Goal: Task Accomplishment & Management: Use online tool/utility

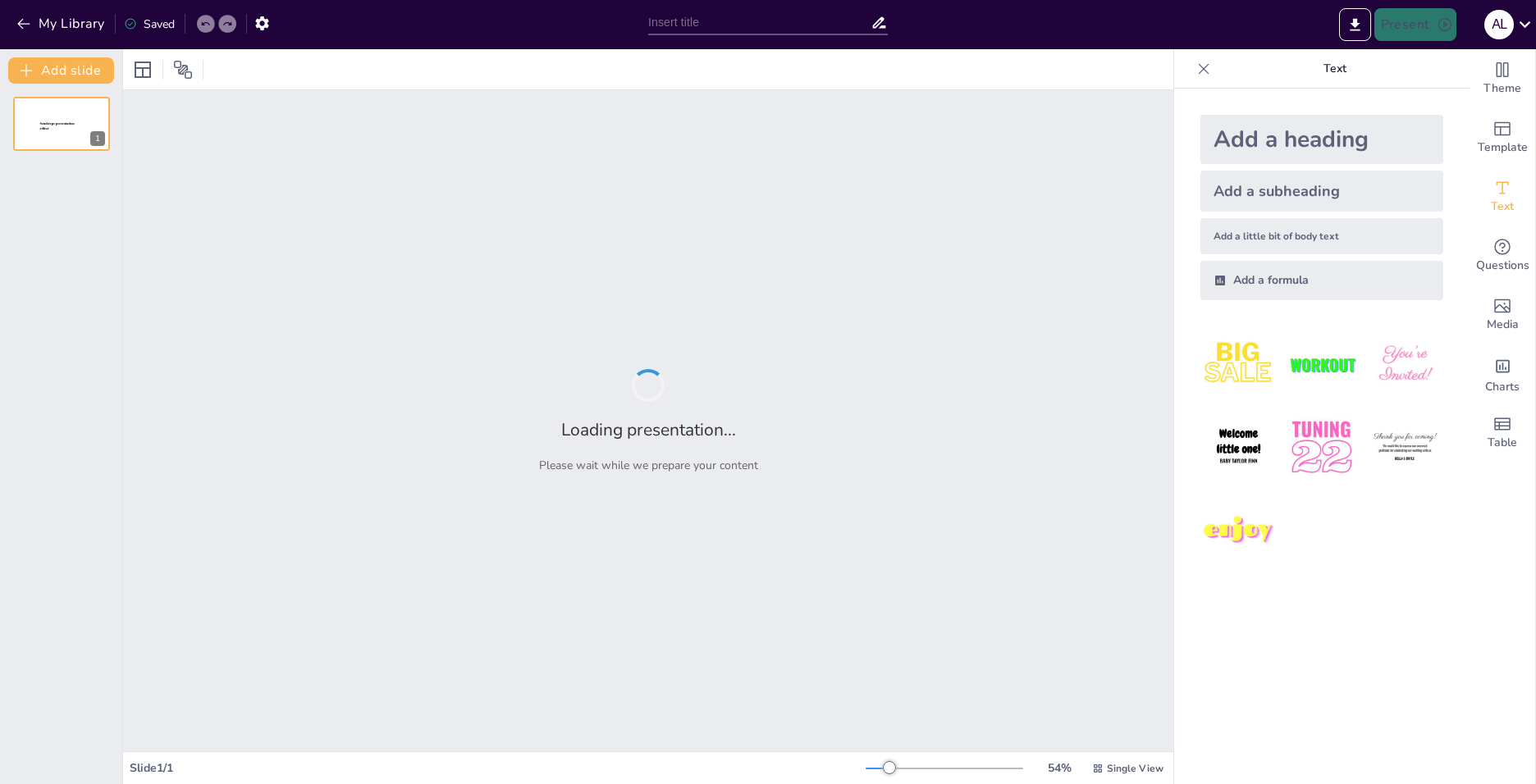
type input "Оранжевая книга (Trusted Computer System Evaluation Criteria ([PERSON_NAME]"
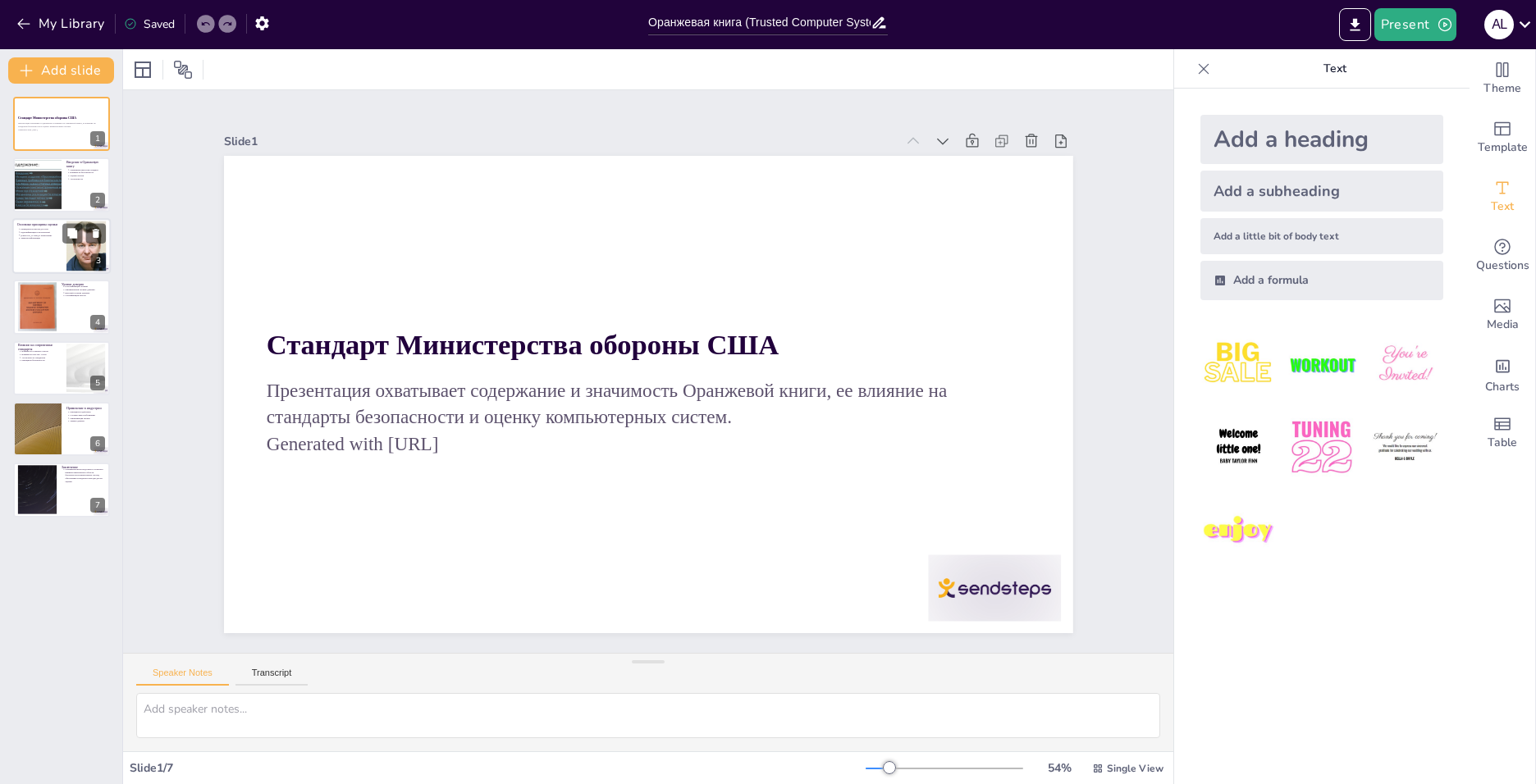
click at [28, 228] on p "Принципы контроля доступа" at bounding box center [41, 228] width 41 height 3
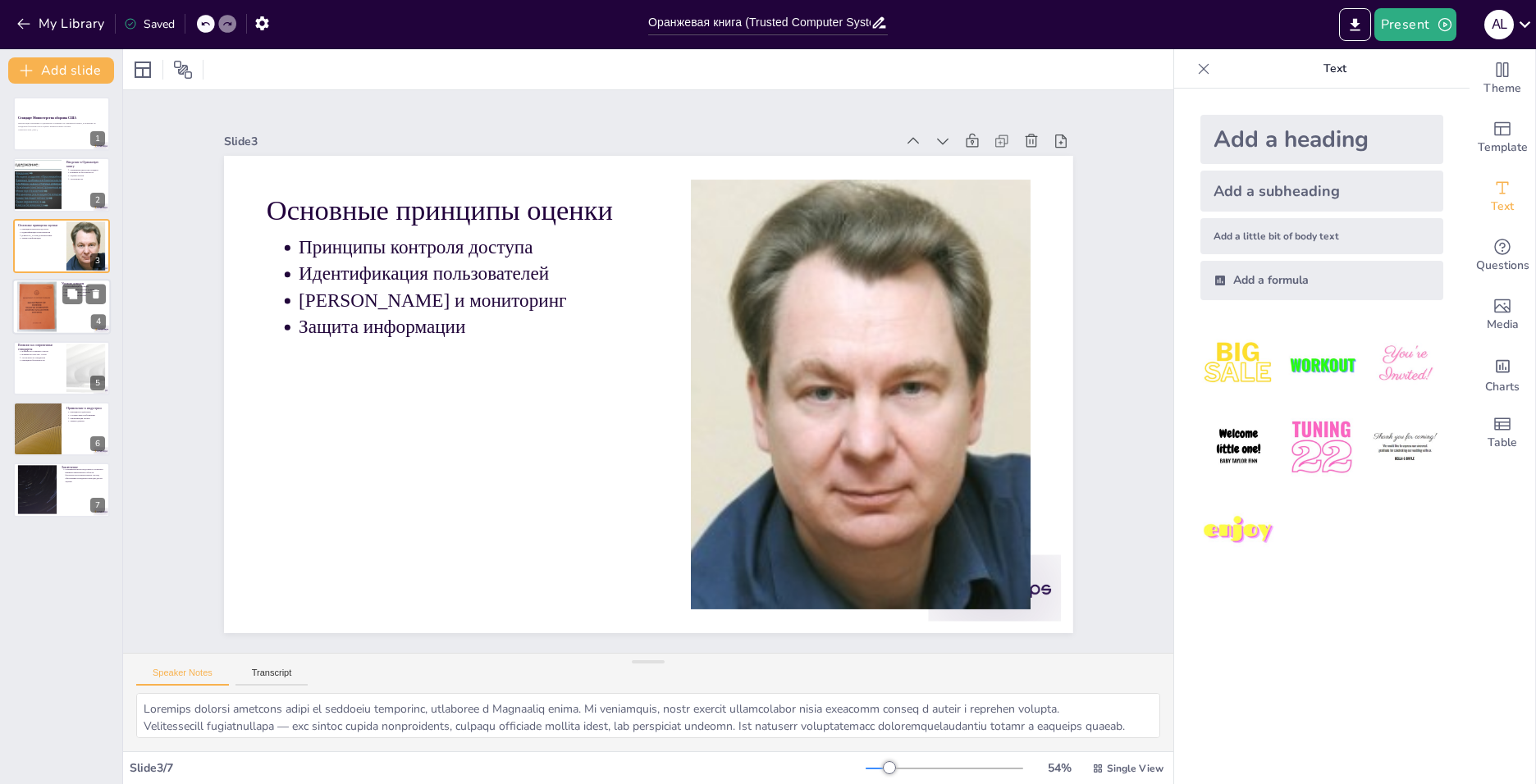
click at [65, 312] on div at bounding box center [61, 306] width 98 height 56
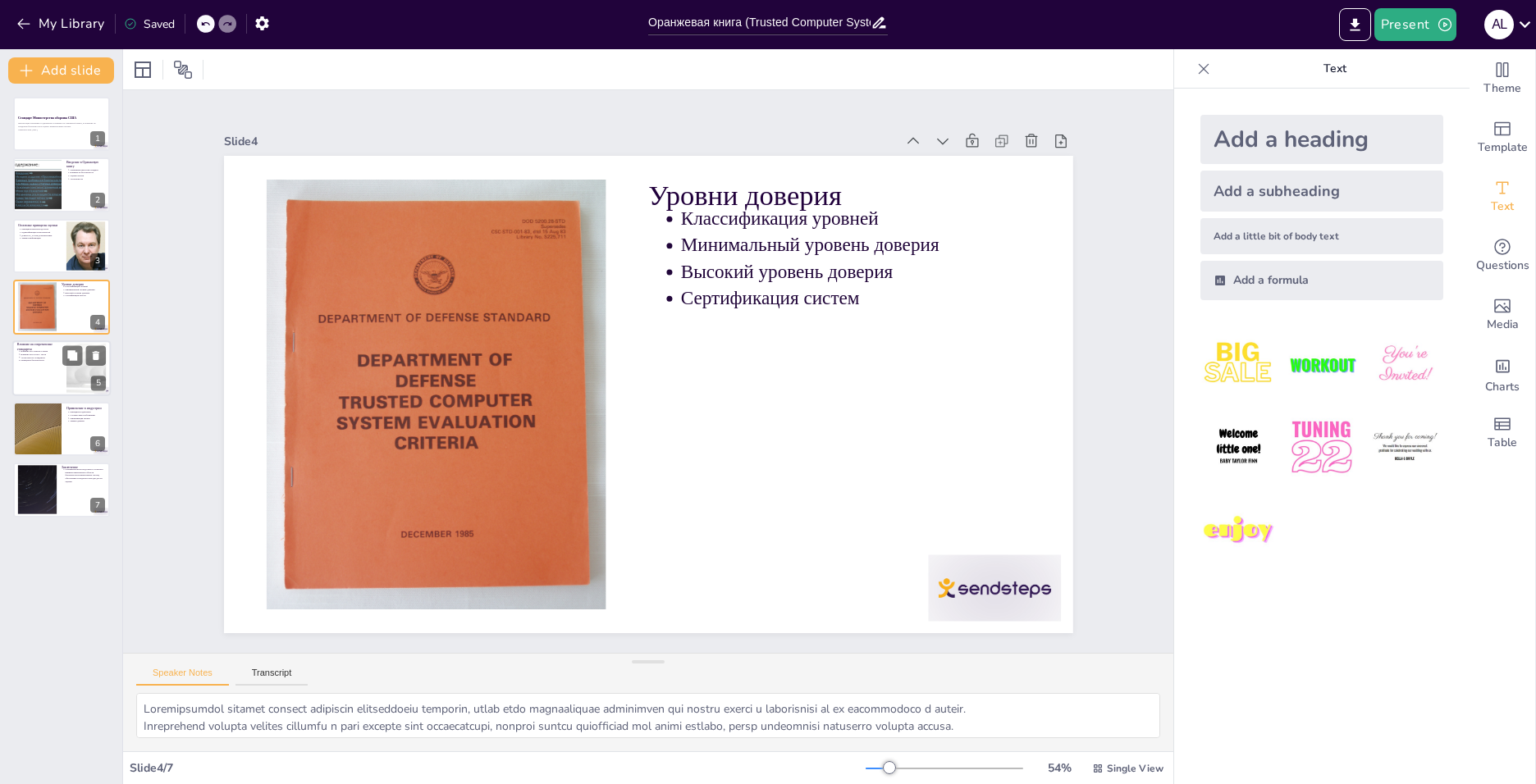
click at [63, 370] on div at bounding box center [61, 368] width 98 height 56
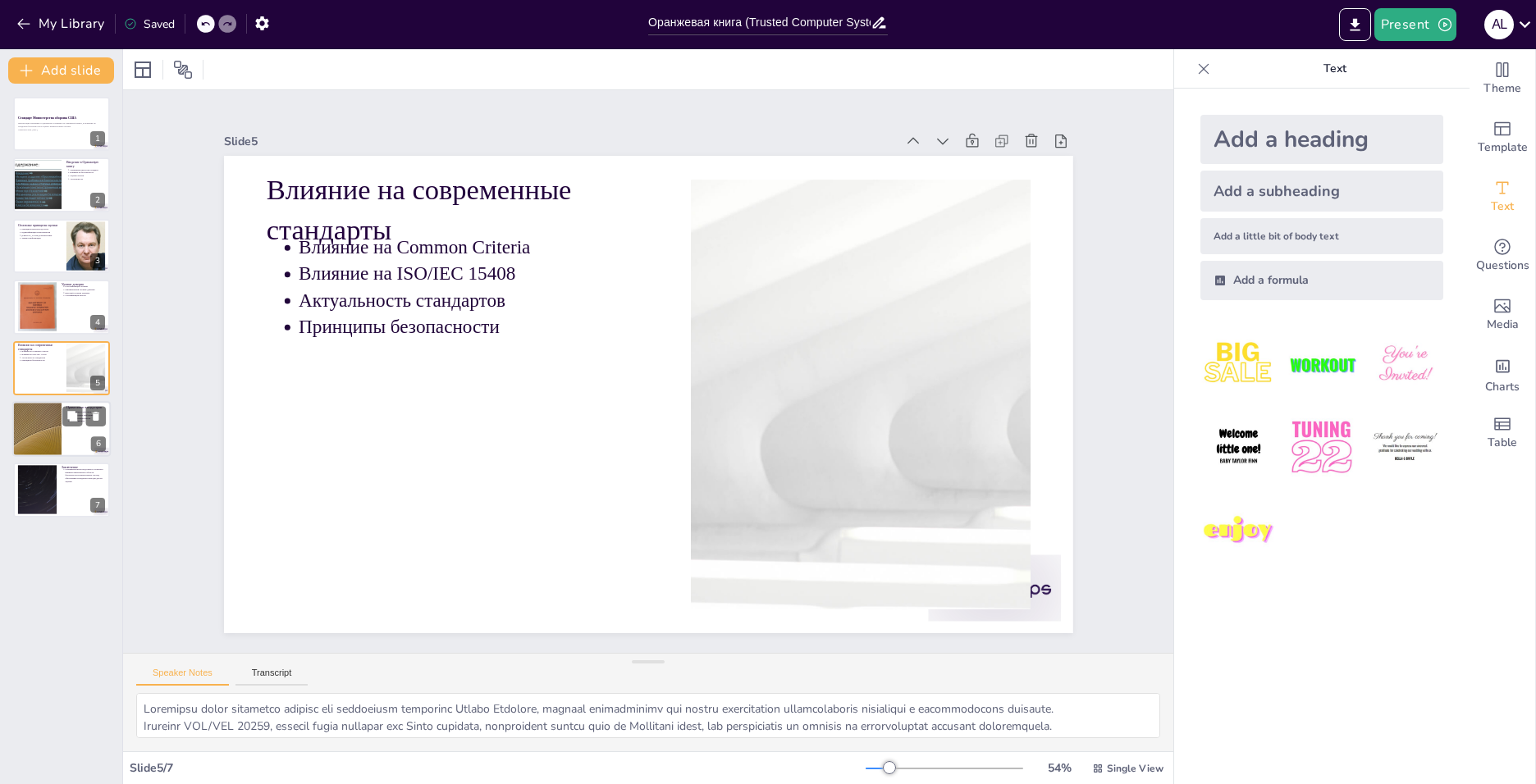
click at [54, 424] on div at bounding box center [37, 428] width 98 height 56
type textarea "Loremipsum dolorsita Consectet adipi e seddoeius temporinc utlaboreetdo magnaal…"
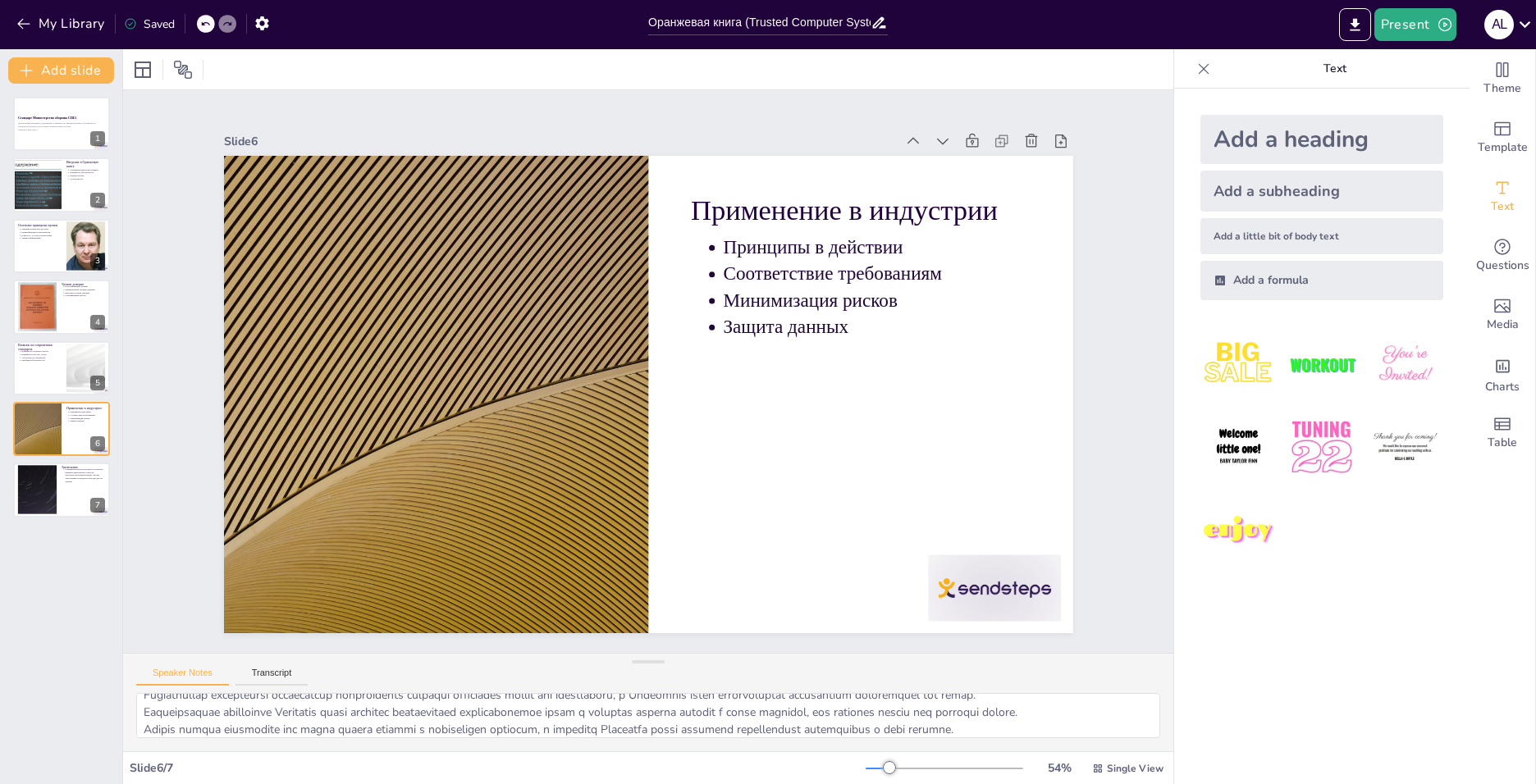
scroll to position [73, 0]
click at [56, 477] on div at bounding box center [37, 490] width 89 height 50
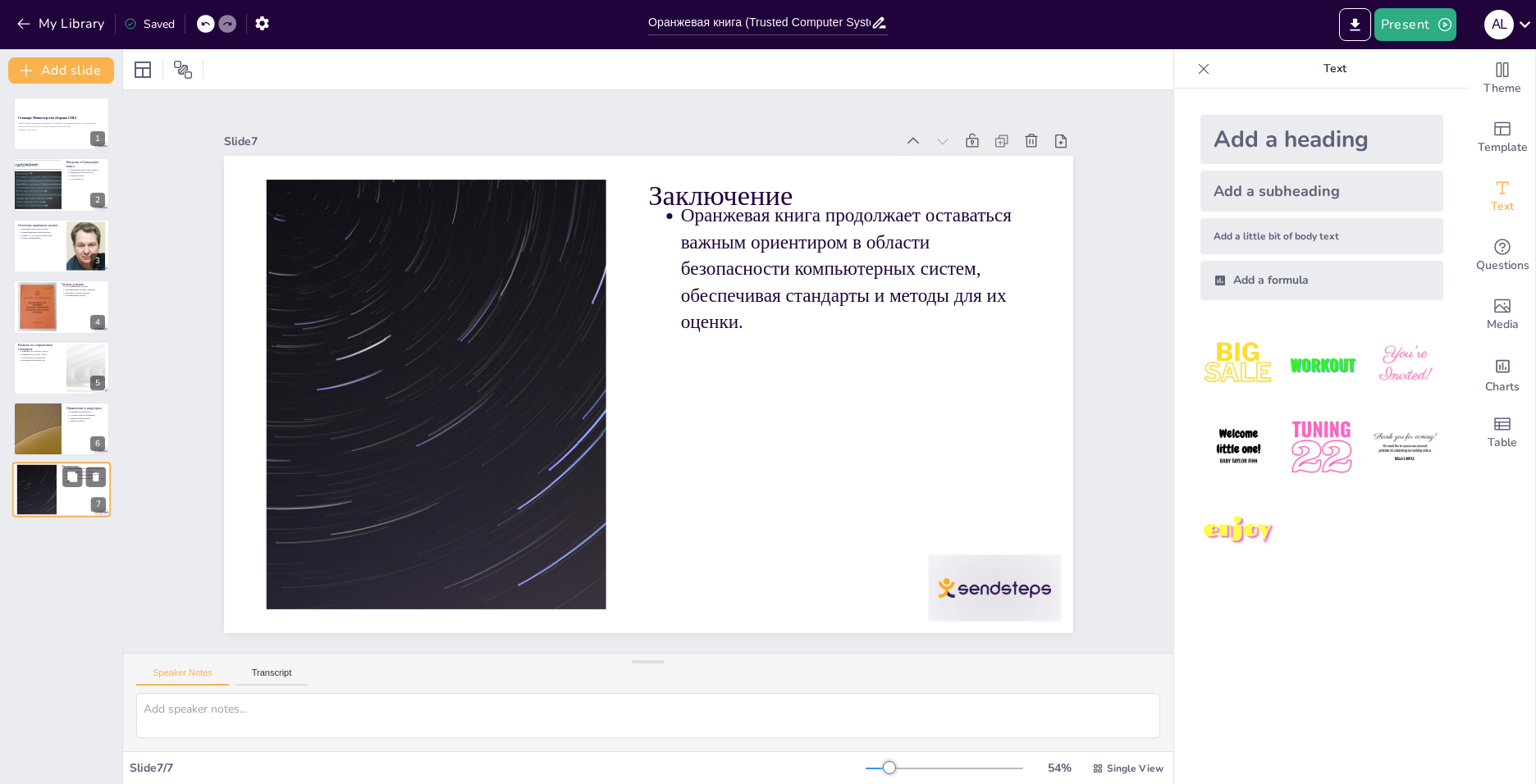
scroll to position [0, 0]
click at [38, 424] on div at bounding box center [37, 428] width 98 height 56
type textarea "Loremipsum dolorsita Consectet adipi e seddoeius temporinc utlaboreetdo magnaal…"
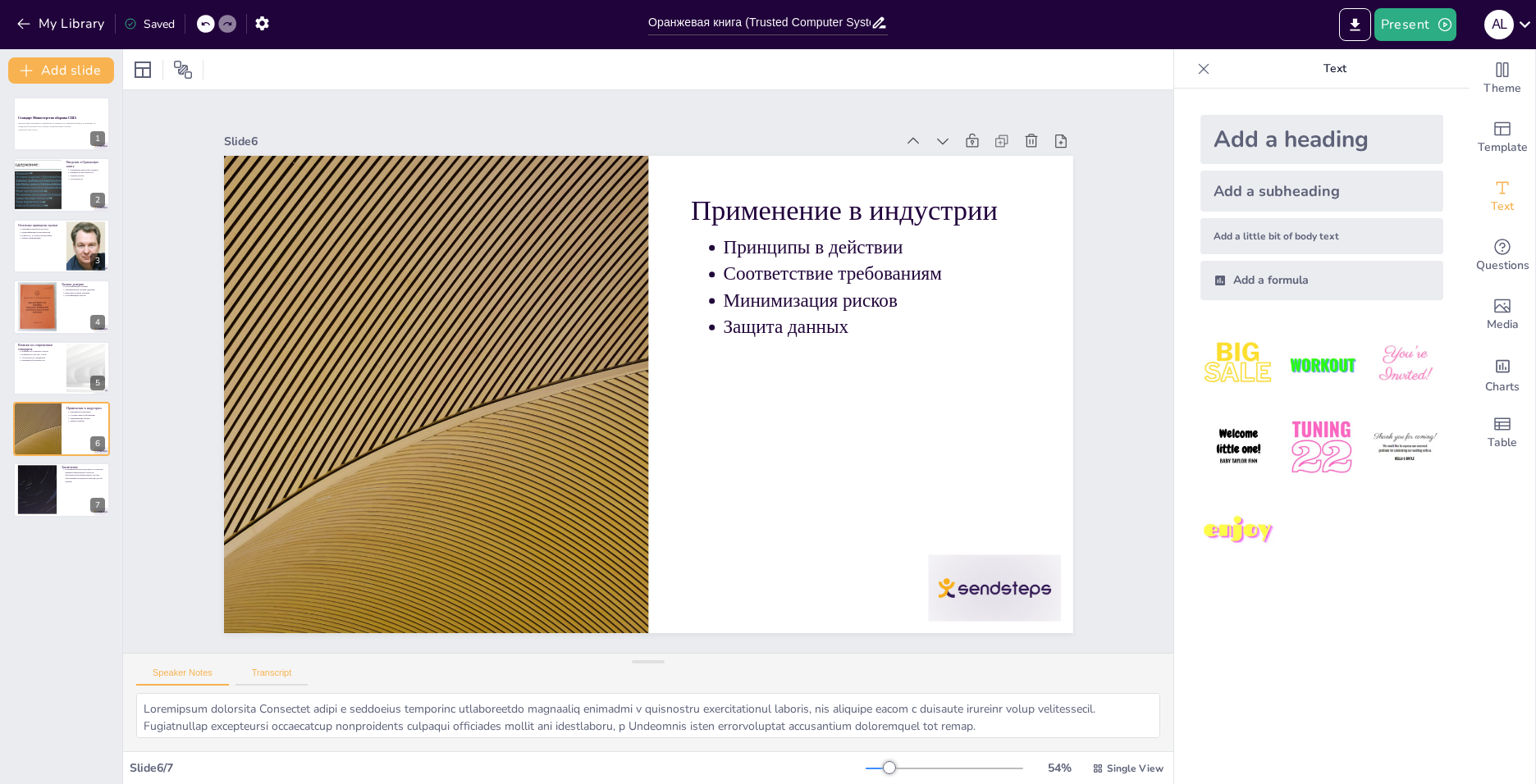
click at [269, 674] on button "Transcript" at bounding box center [271, 676] width 73 height 18
click at [195, 670] on button "Speaker Notes" at bounding box center [183, 676] width 93 height 18
click at [251, 674] on button "Transcript" at bounding box center [271, 676] width 73 height 18
click at [45, 110] on div at bounding box center [61, 123] width 98 height 56
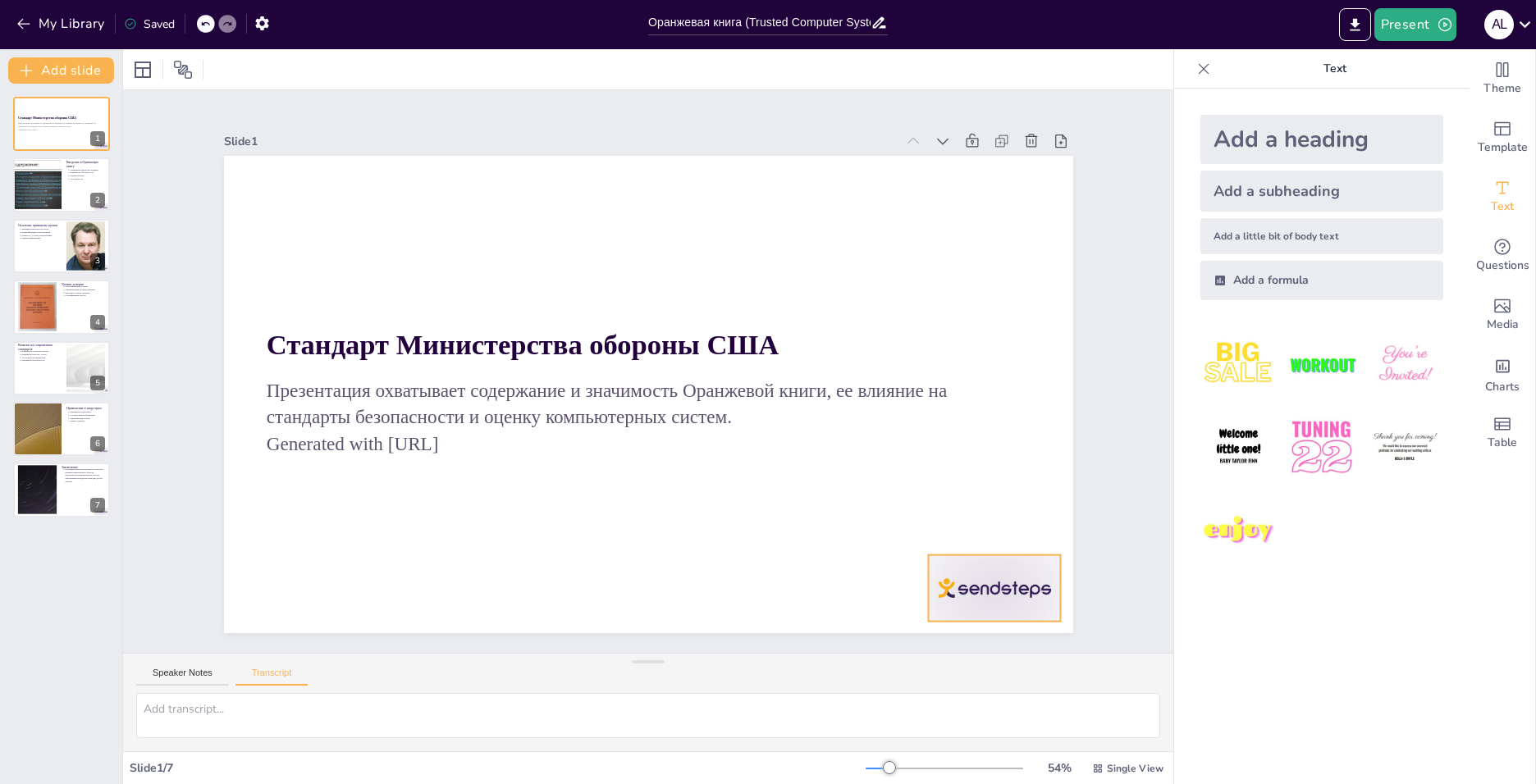
click at [387, 584] on div at bounding box center [335, 634] width 104 height 147
click at [748, 740] on icon at bounding box center [738, 750] width 22 height 22
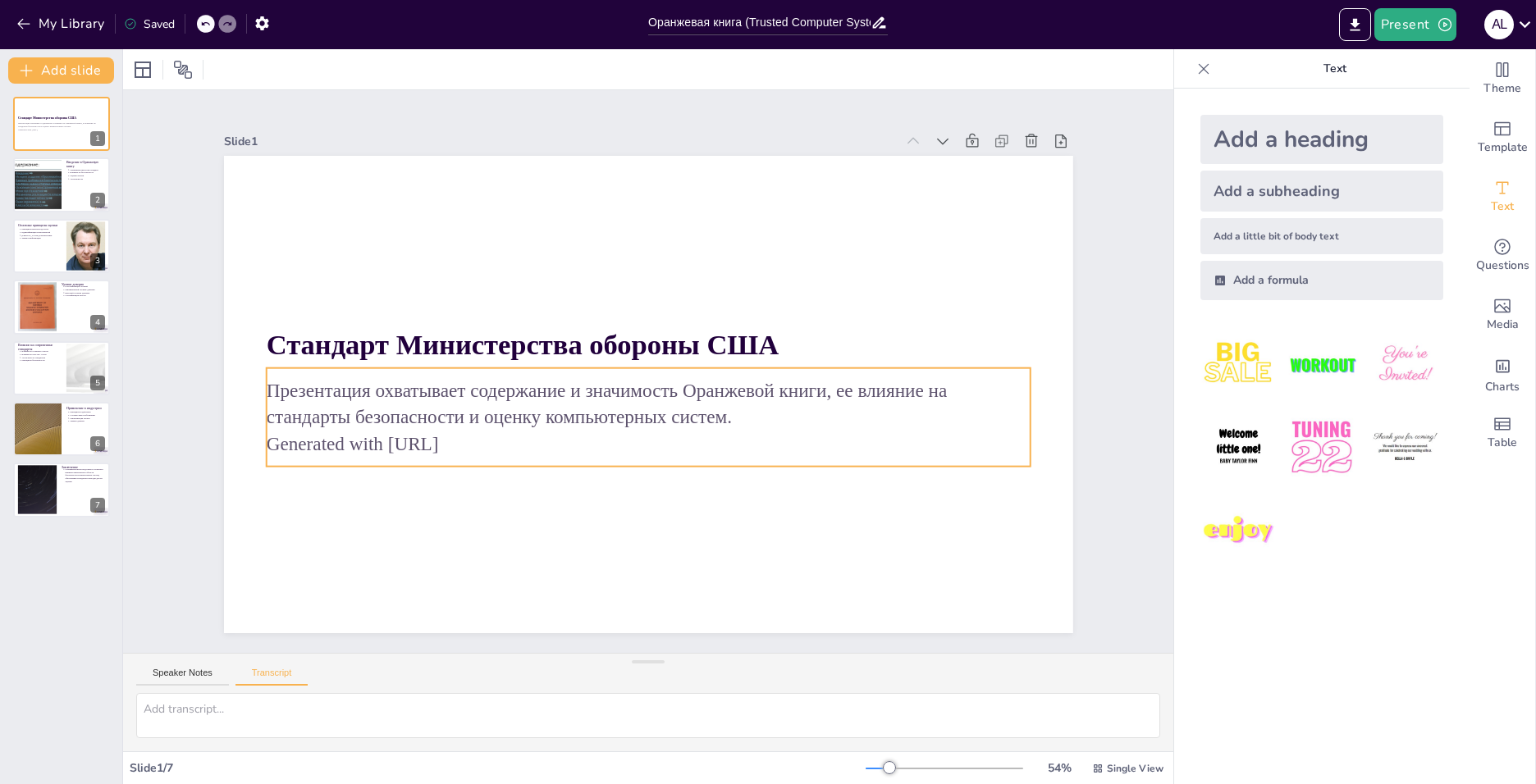
drag, startPoint x: 404, startPoint y: 441, endPoint x: 448, endPoint y: 443, distance: 44.0
click at [406, 441] on p "Generated with [URL]" at bounding box center [633, 442] width 753 height 184
click at [476, 440] on p "Generated with [URL]" at bounding box center [633, 442] width 753 height 184
click at [476, 440] on p "Generated with [URL]" at bounding box center [633, 443] width 753 height 185
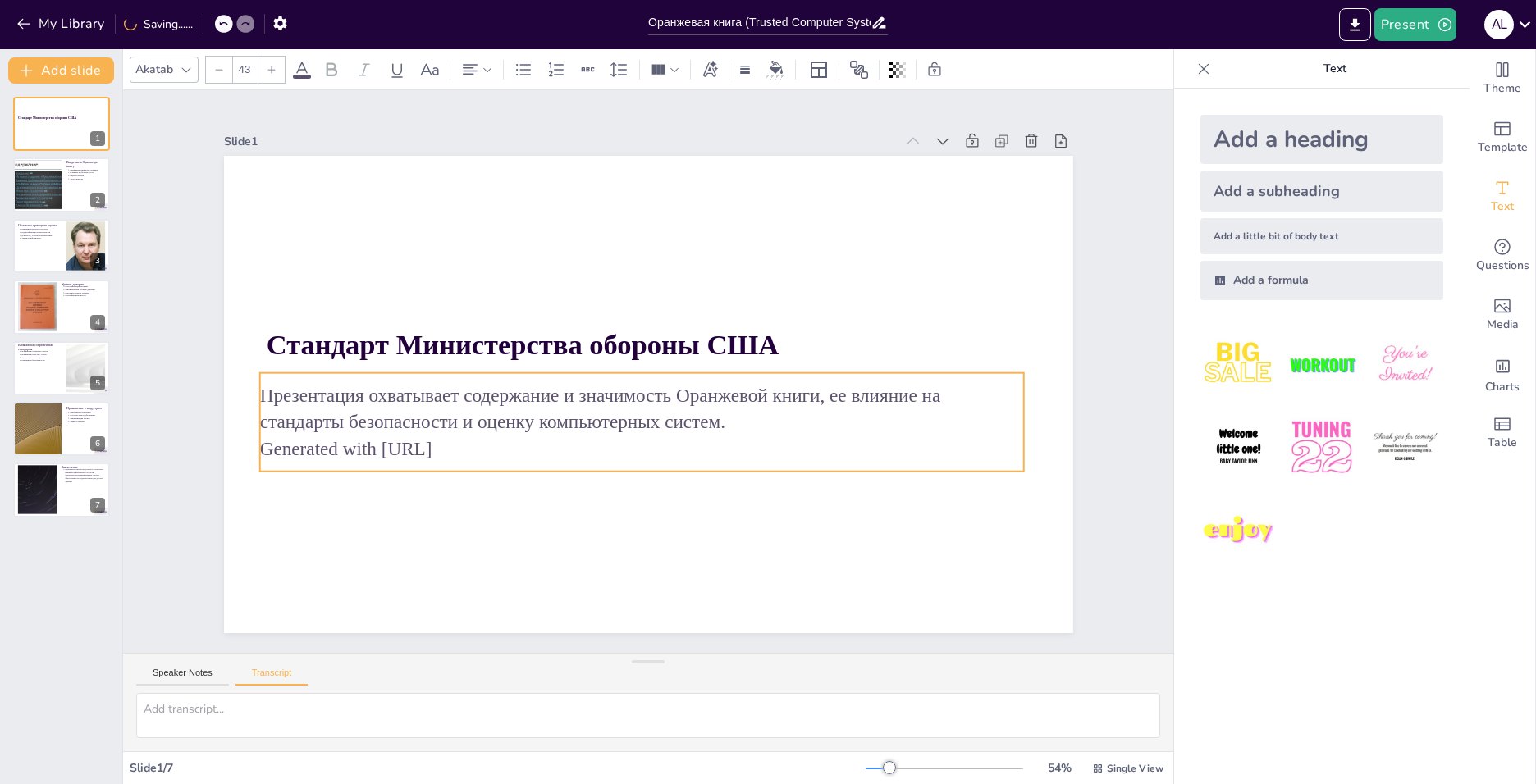
click at [464, 444] on p "Generated with [URL]" at bounding box center [604, 435] width 675 height 405
click at [57, 185] on div at bounding box center [37, 185] width 74 height 56
type textarea "Оранжевая книга, официально известная как TCSEC, была разработана для оценки до…"
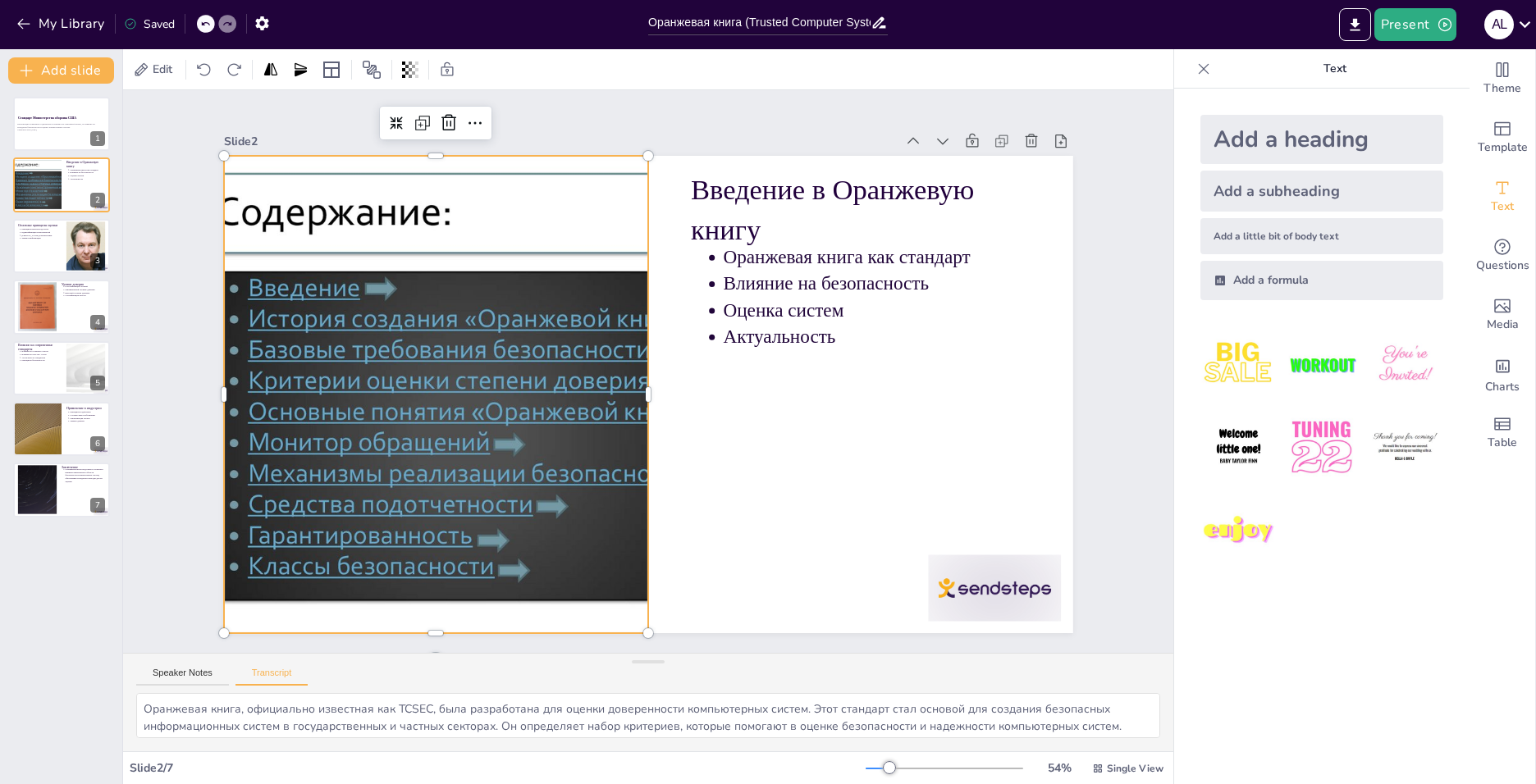
click at [620, 415] on div at bounding box center [489, 229] width 781 height 793
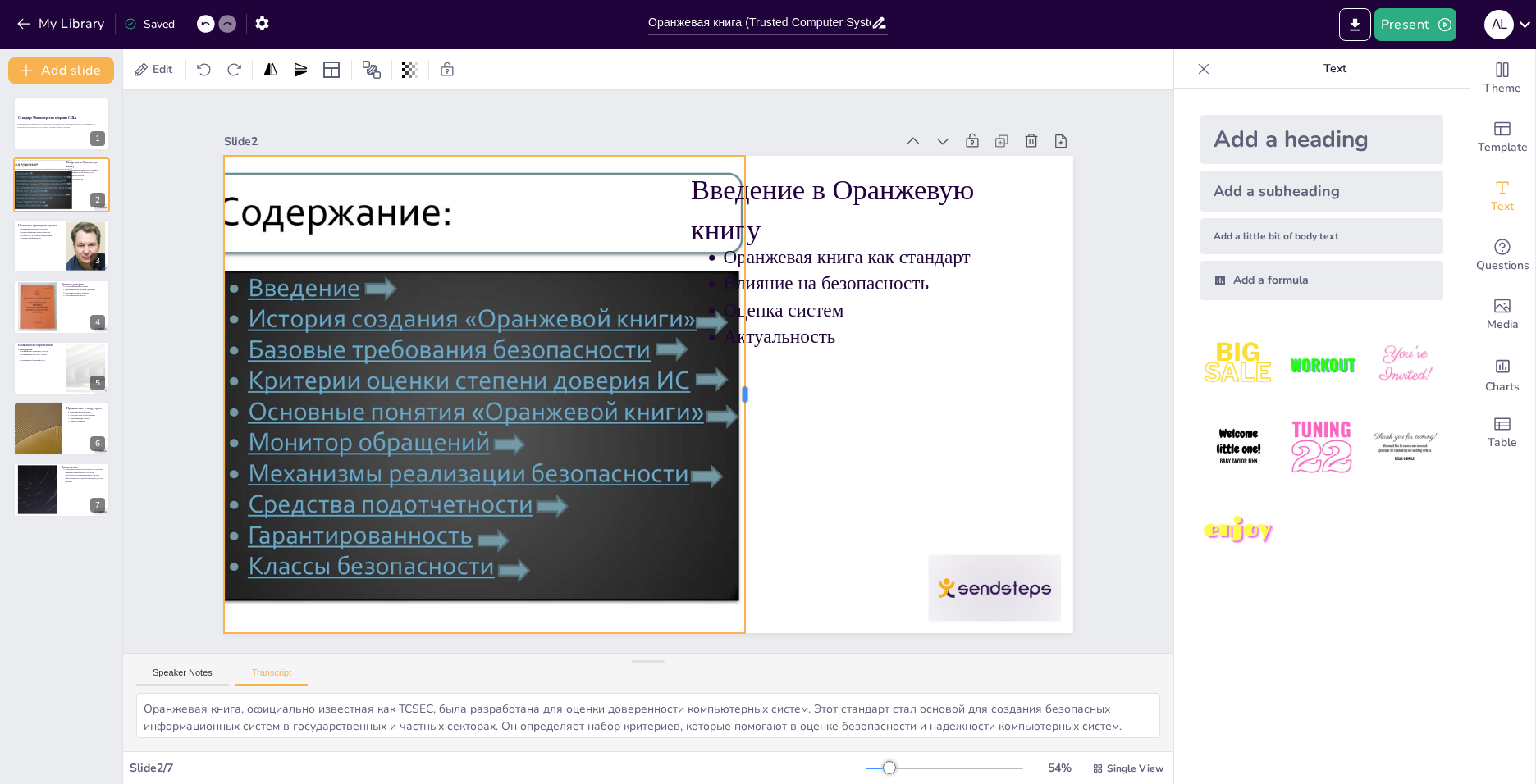
drag, startPoint x: 637, startPoint y: 388, endPoint x: 733, endPoint y: 392, distance: 96.1
click at [733, 392] on div at bounding box center [739, 425] width 160 height 459
click at [541, 220] on div at bounding box center [860, 349] width 637 height 479
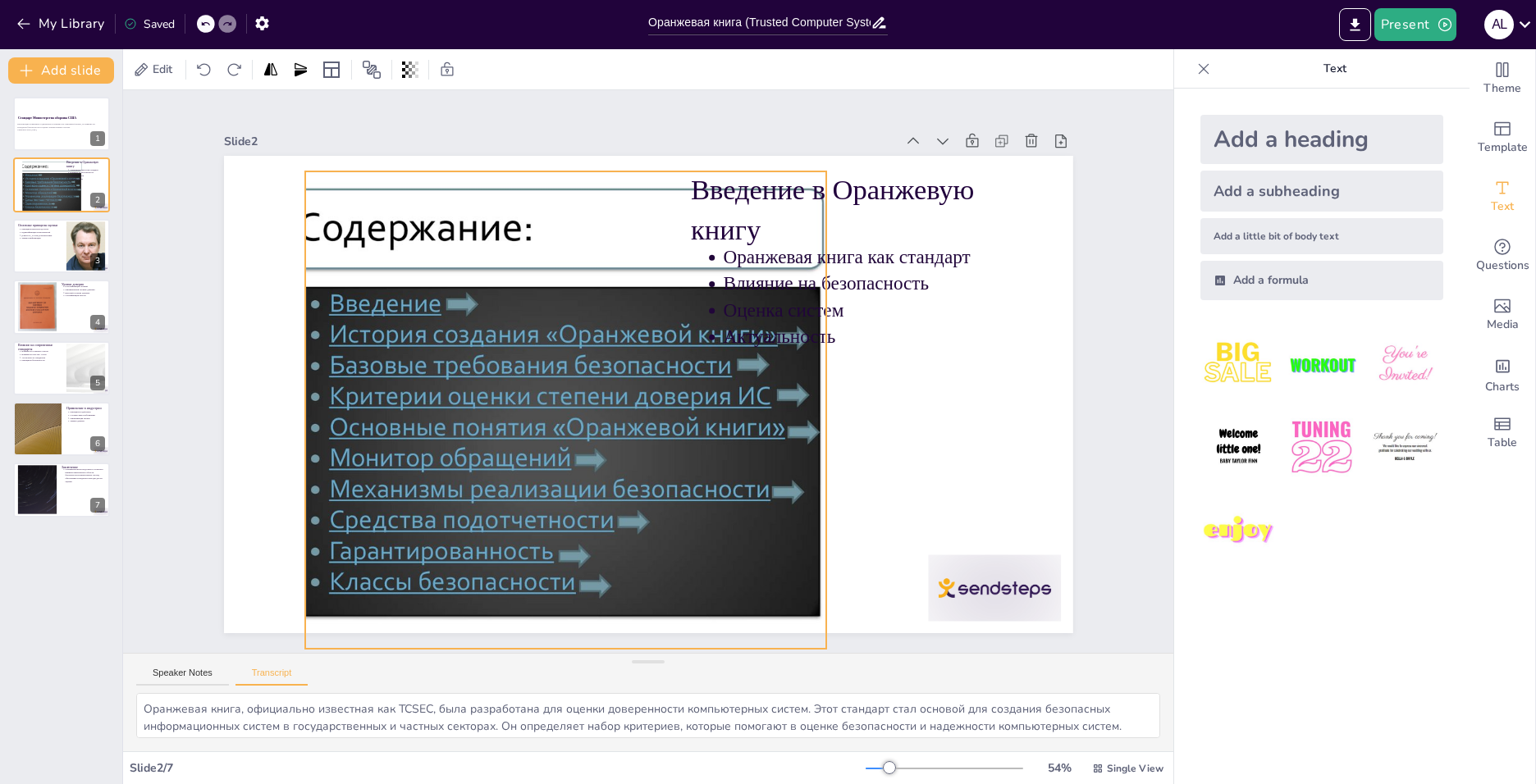
drag, startPoint x: 529, startPoint y: 208, endPoint x: 610, endPoint y: 224, distance: 82.6
click at [610, 224] on div at bounding box center [623, 236] width 541 height 684
click at [368, 232] on div at bounding box center [539, 288] width 761 height 796
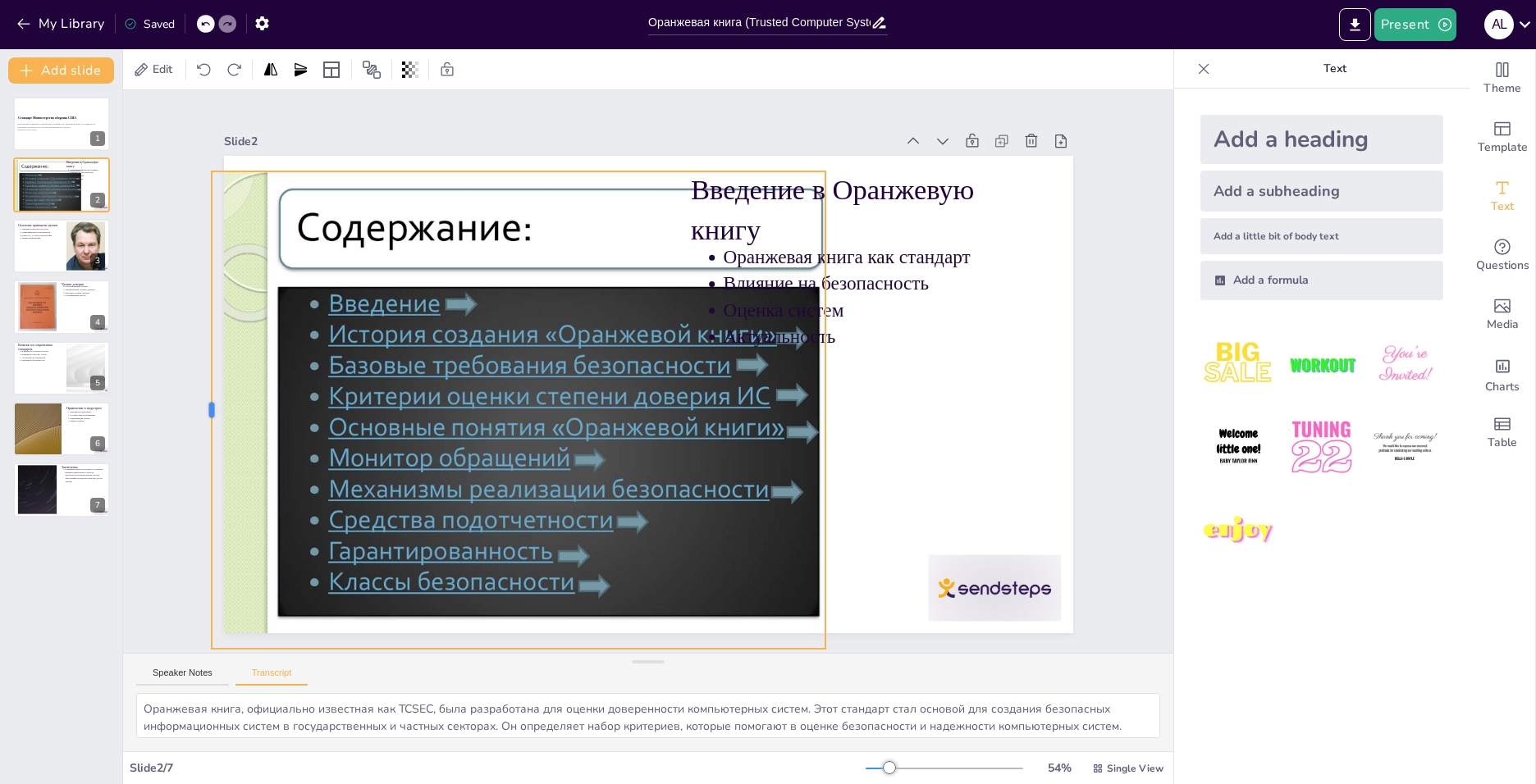
drag, startPoint x: 287, startPoint y: 235, endPoint x: 293, endPoint y: 228, distance: 9.2
click at [201, 235] on div at bounding box center [267, 142] width 291 height 393
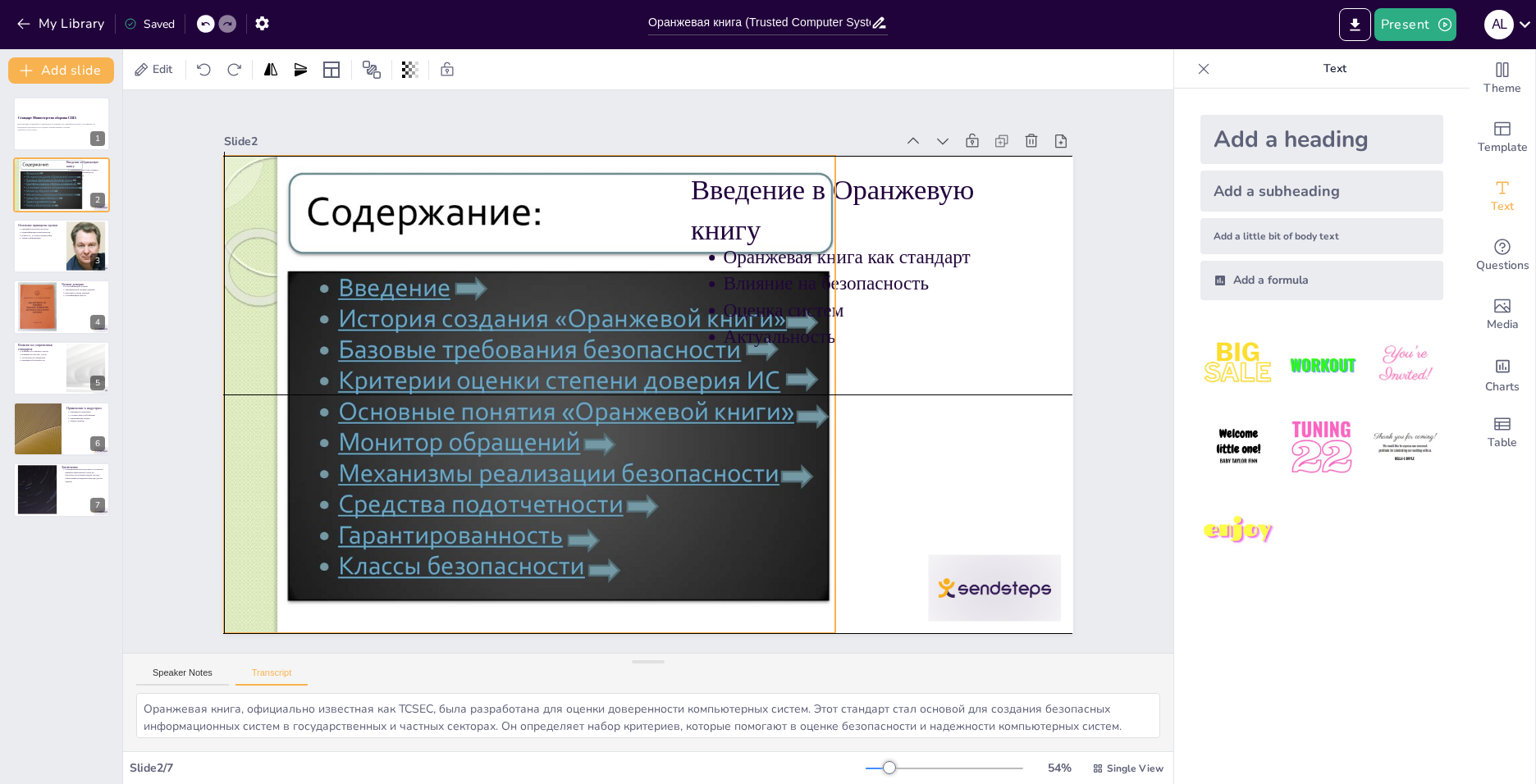
drag, startPoint x: 359, startPoint y: 218, endPoint x: 368, endPoint y: 199, distance: 21.0
click at [368, 199] on div at bounding box center [531, 331] width 791 height 733
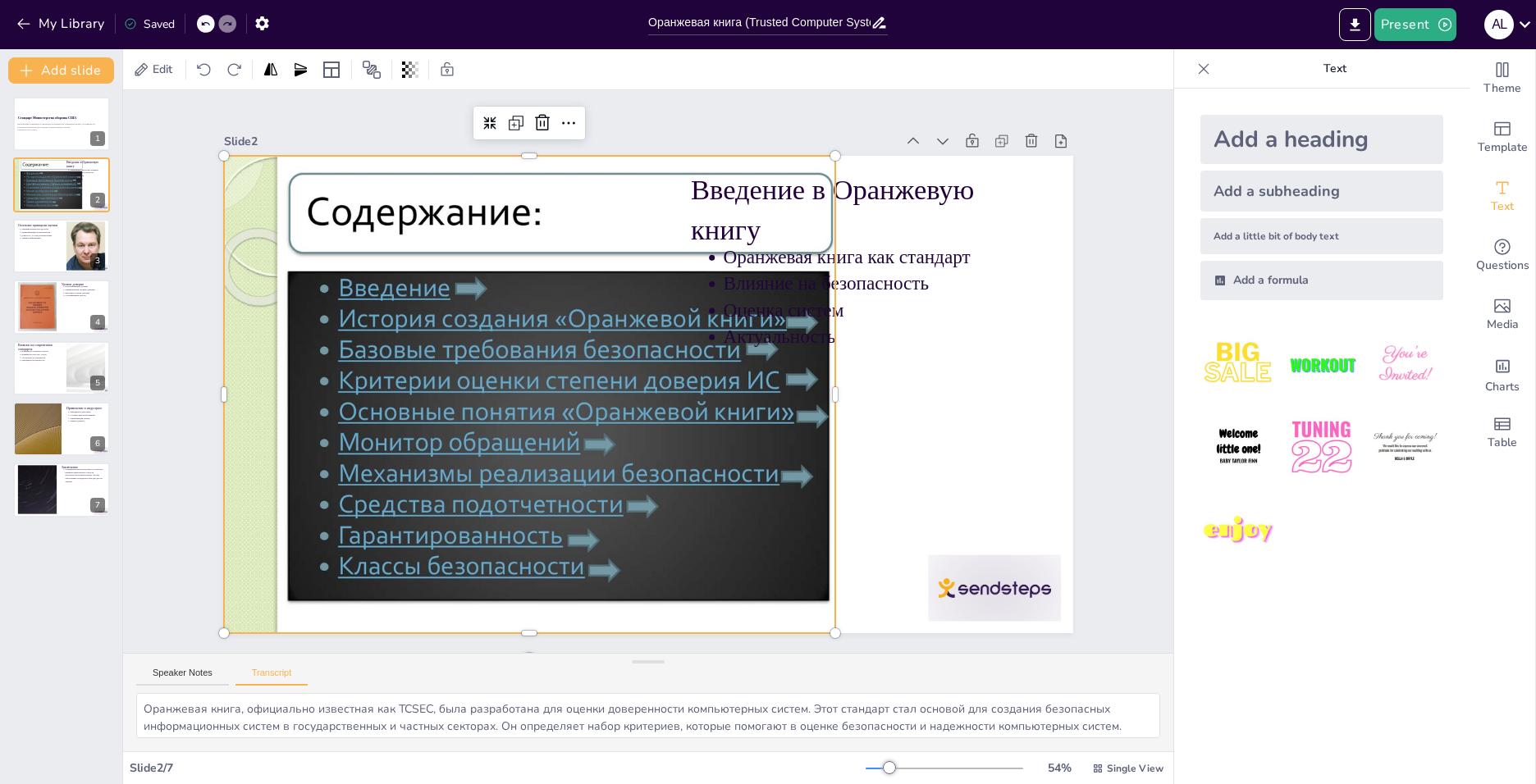
click at [627, 214] on div at bounding box center [526, 394] width 637 height 478
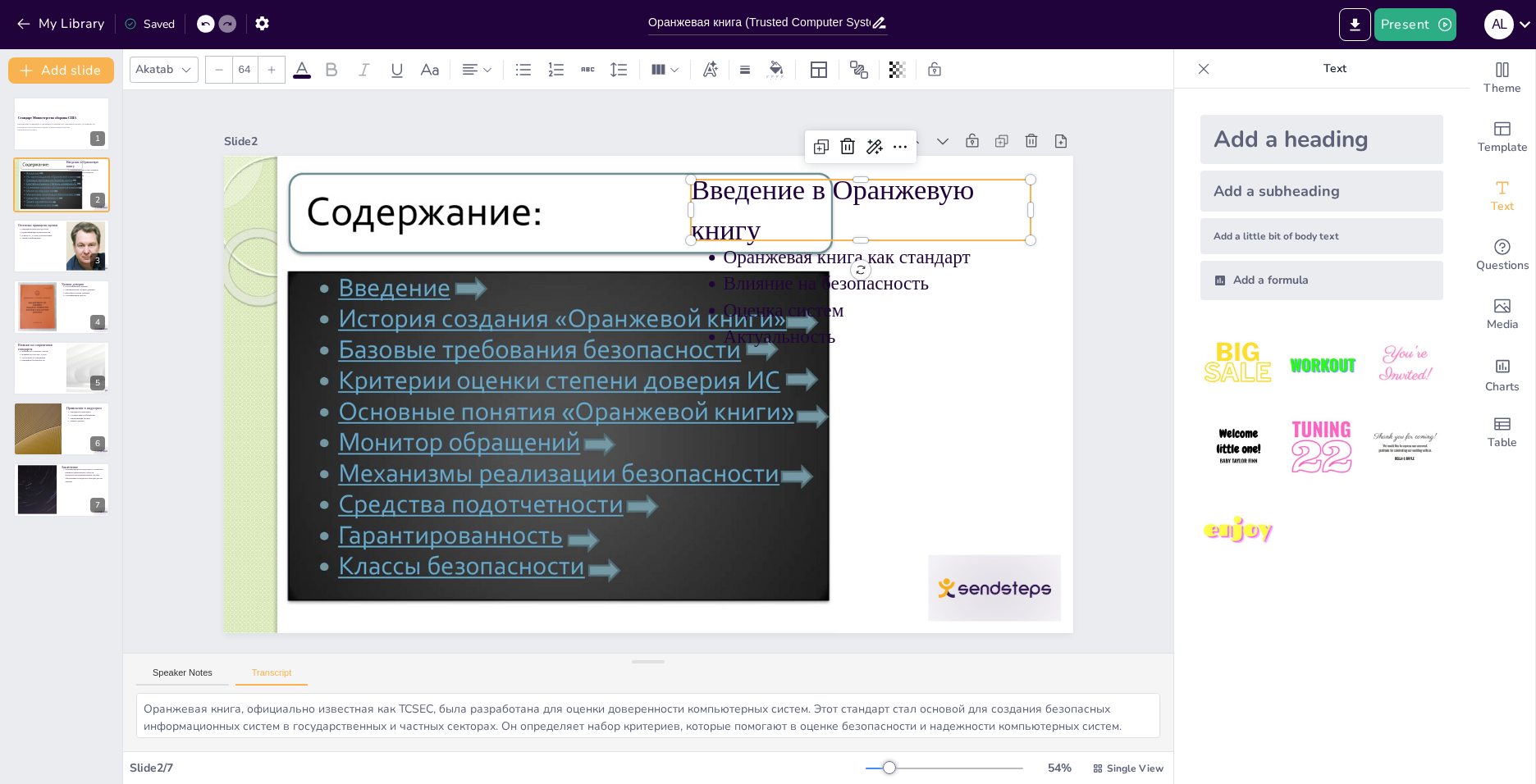
click at [582, 411] on p "Введение в Оранжевую книгу" at bounding box center [407, 485] width 349 height 148
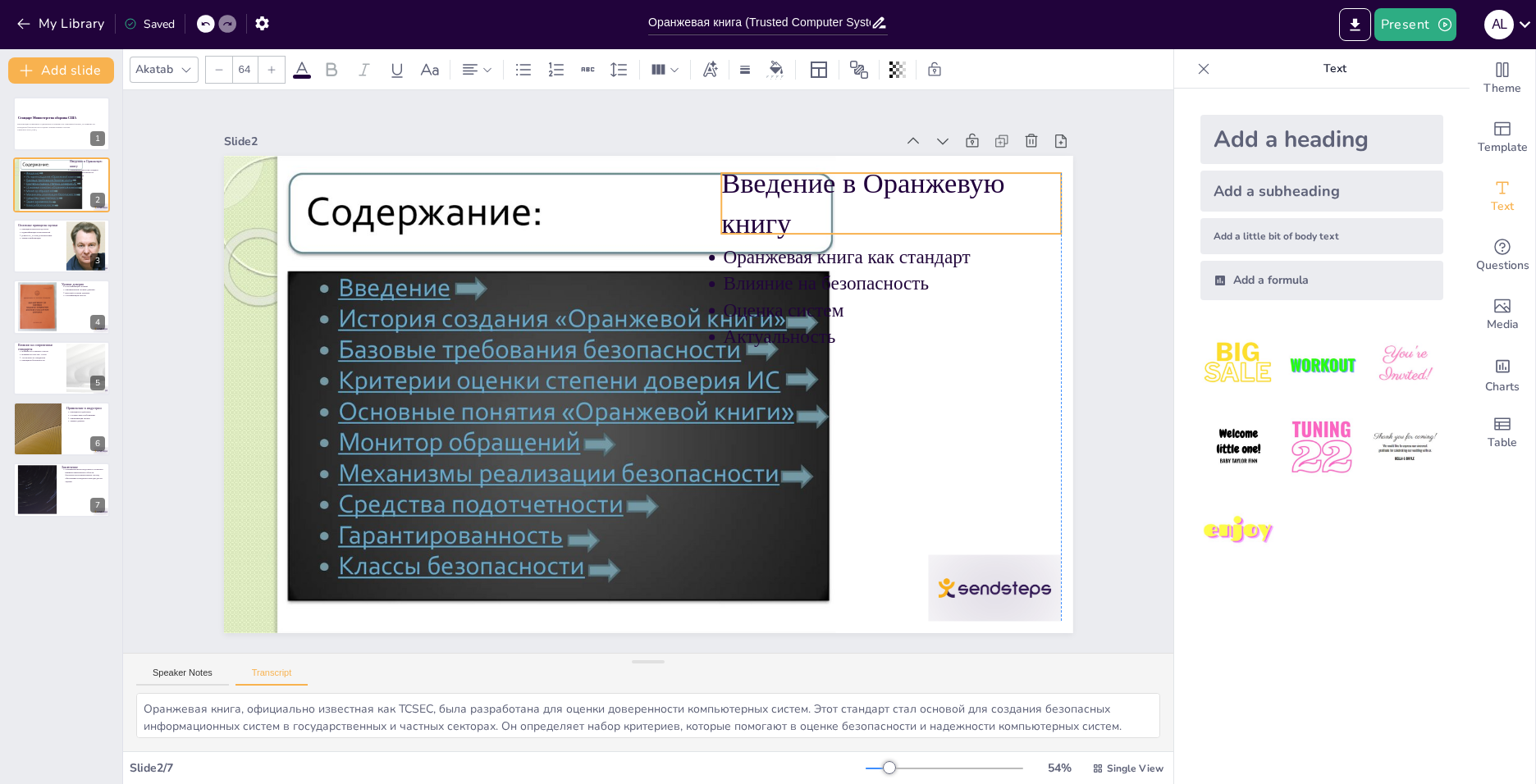
drag, startPoint x: 854, startPoint y: 196, endPoint x: 727, endPoint y: 332, distance: 186.1
click at [874, 399] on p "Введение в Оранжевую книгу" at bounding box center [863, 573] width 148 height 349
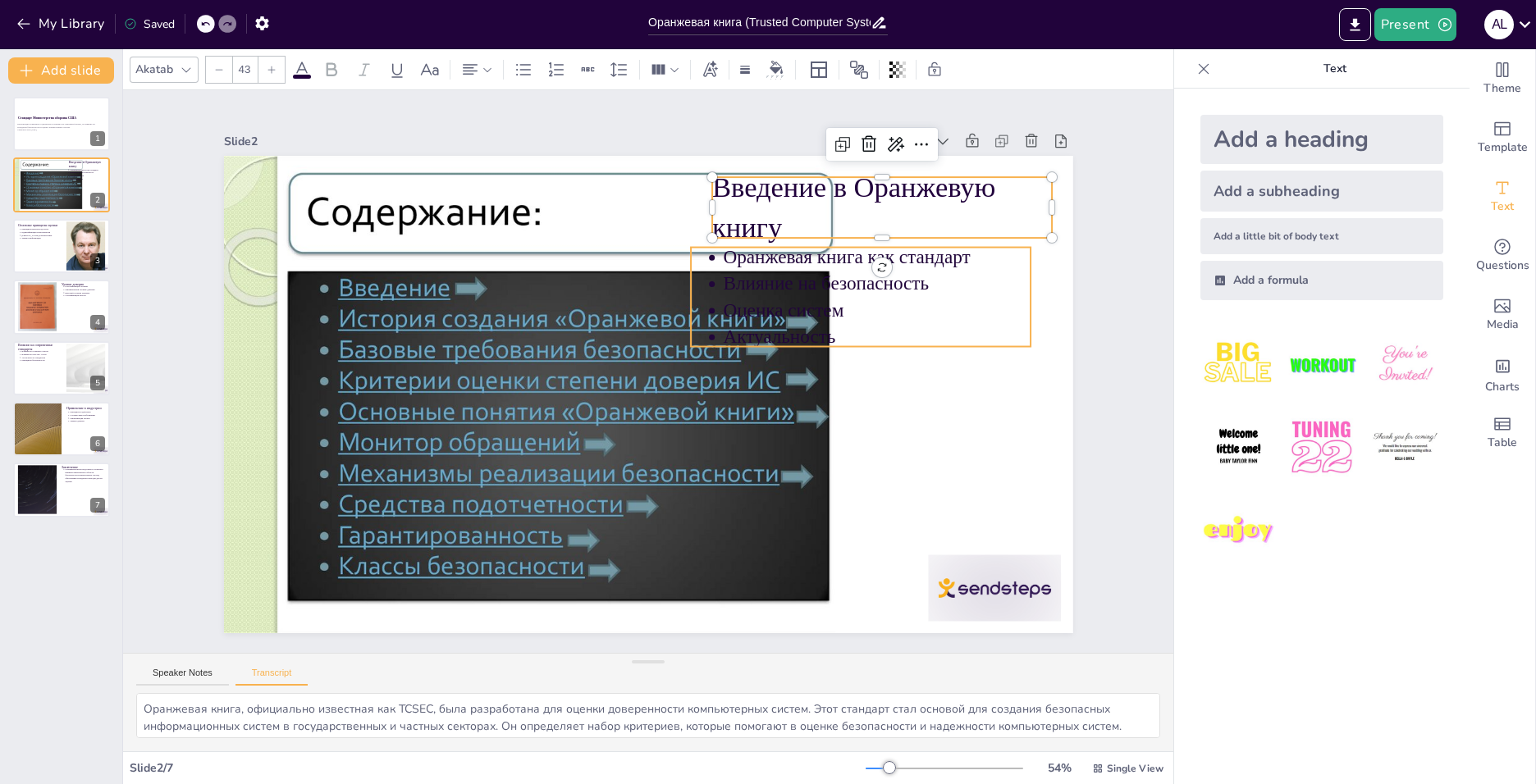
click at [868, 334] on p "Влияние на безопасность" at bounding box center [883, 434] width 264 height 201
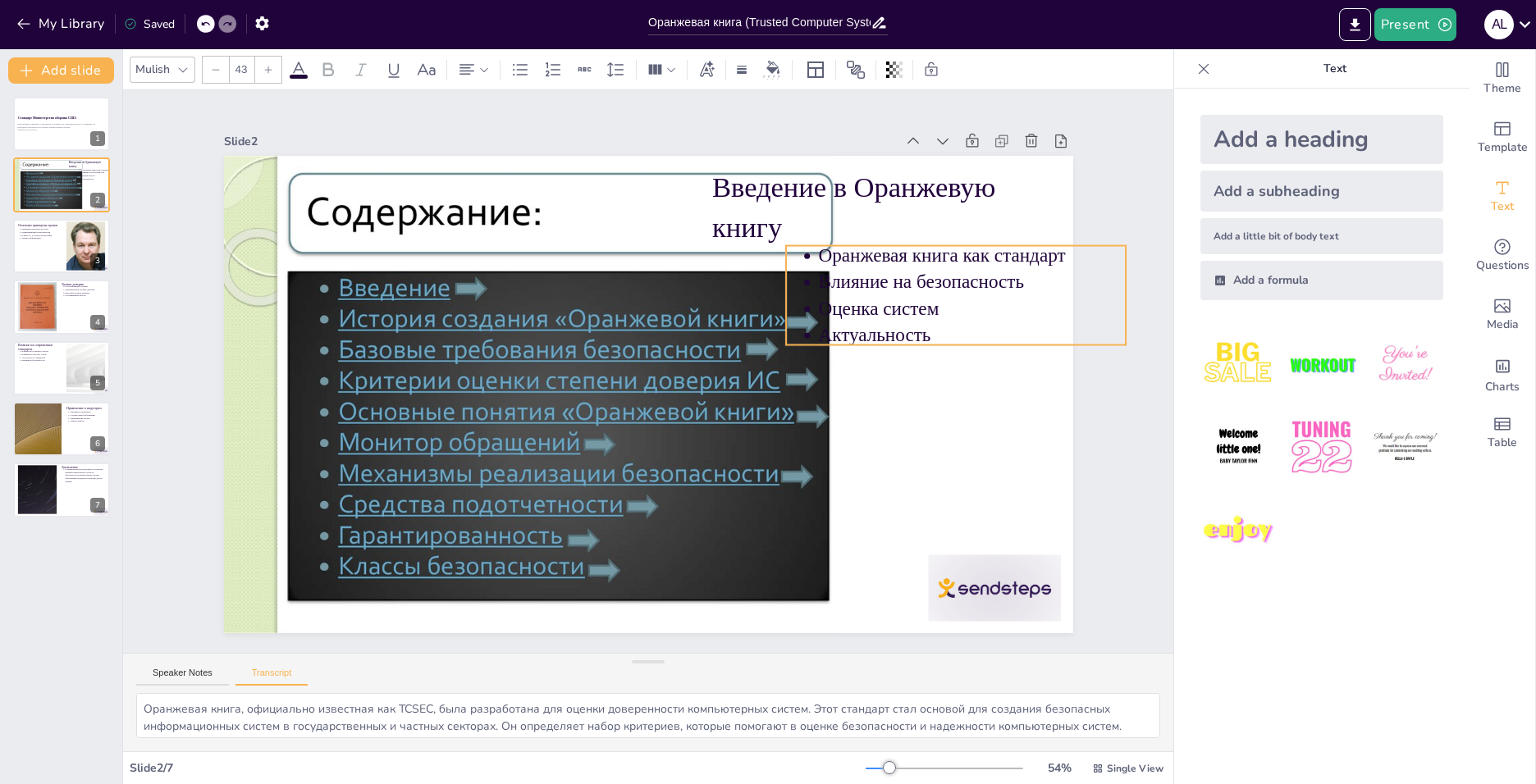
drag, startPoint x: 862, startPoint y: 294, endPoint x: 948, endPoint y: 293, distance: 86.0
click at [948, 429] on p "Оценка систем" at bounding box center [931, 542] width 246 height 226
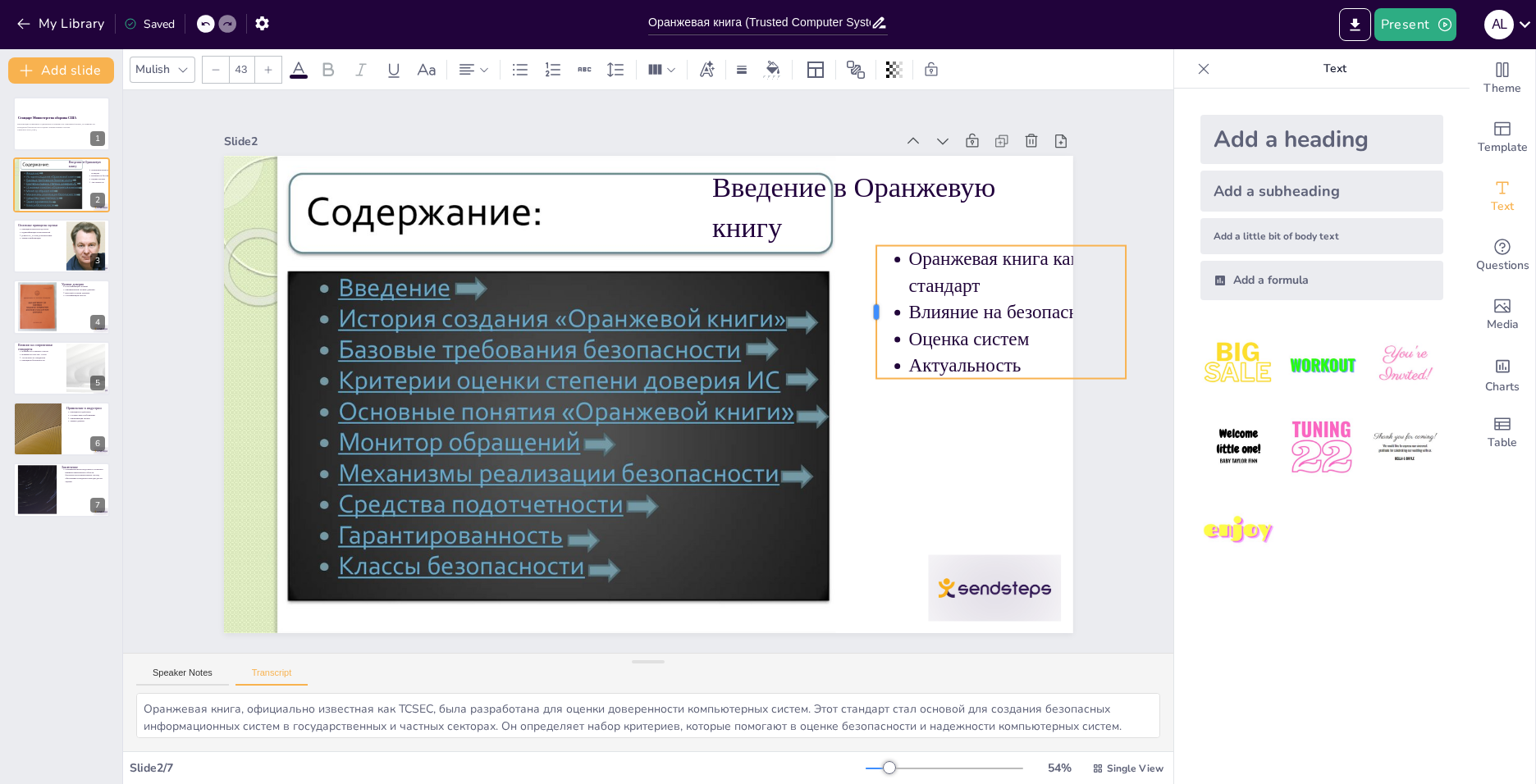
drag, startPoint x: 772, startPoint y: 287, endPoint x: 863, endPoint y: 298, distance: 91.7
click at [863, 370] on div at bounding box center [869, 430] width 78 height 121
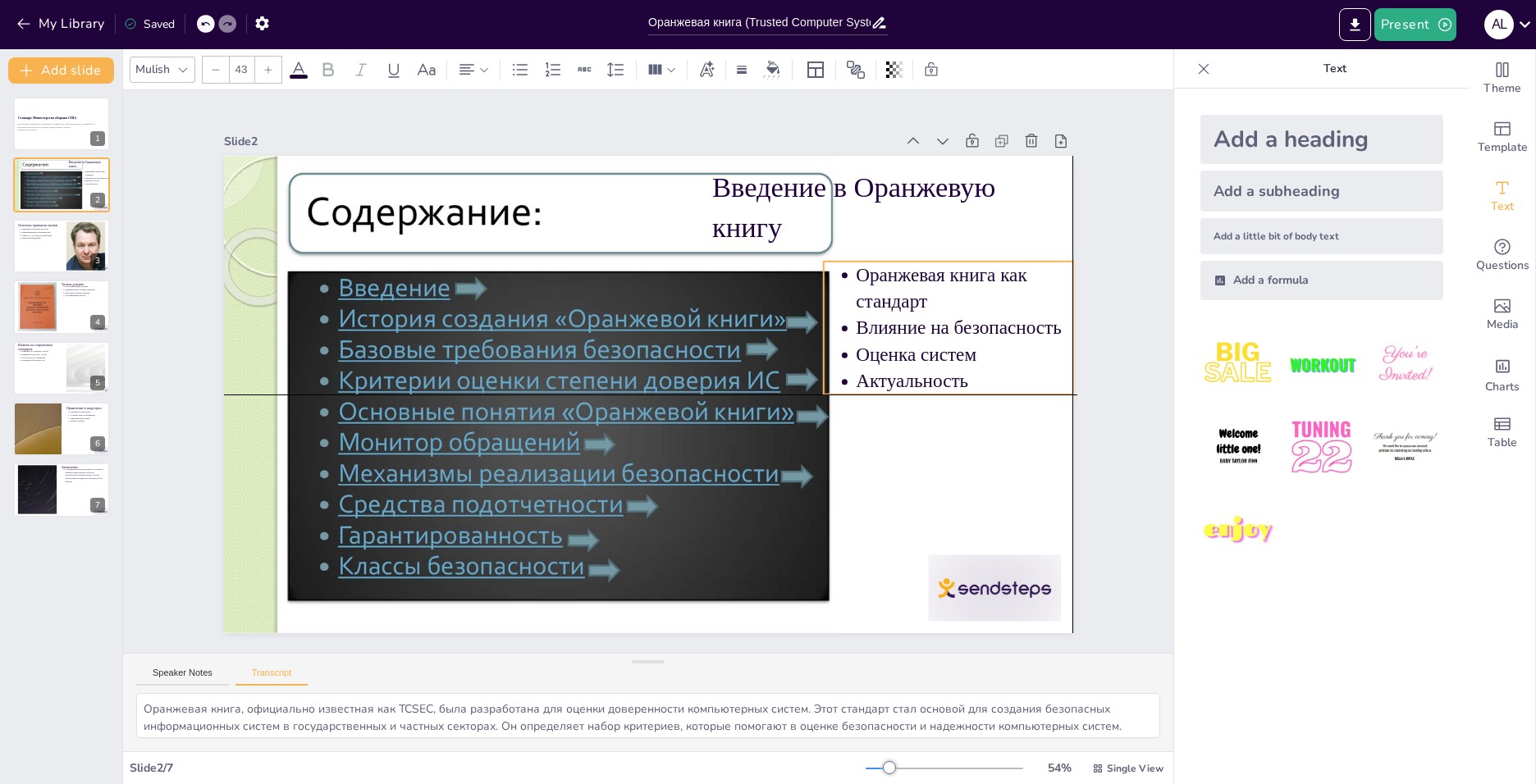
drag, startPoint x: 1011, startPoint y: 243, endPoint x: 962, endPoint y: 260, distance: 51.9
click at [441, 428] on p "Оранжевая книга как стандарт" at bounding box center [332, 455] width 217 height 53
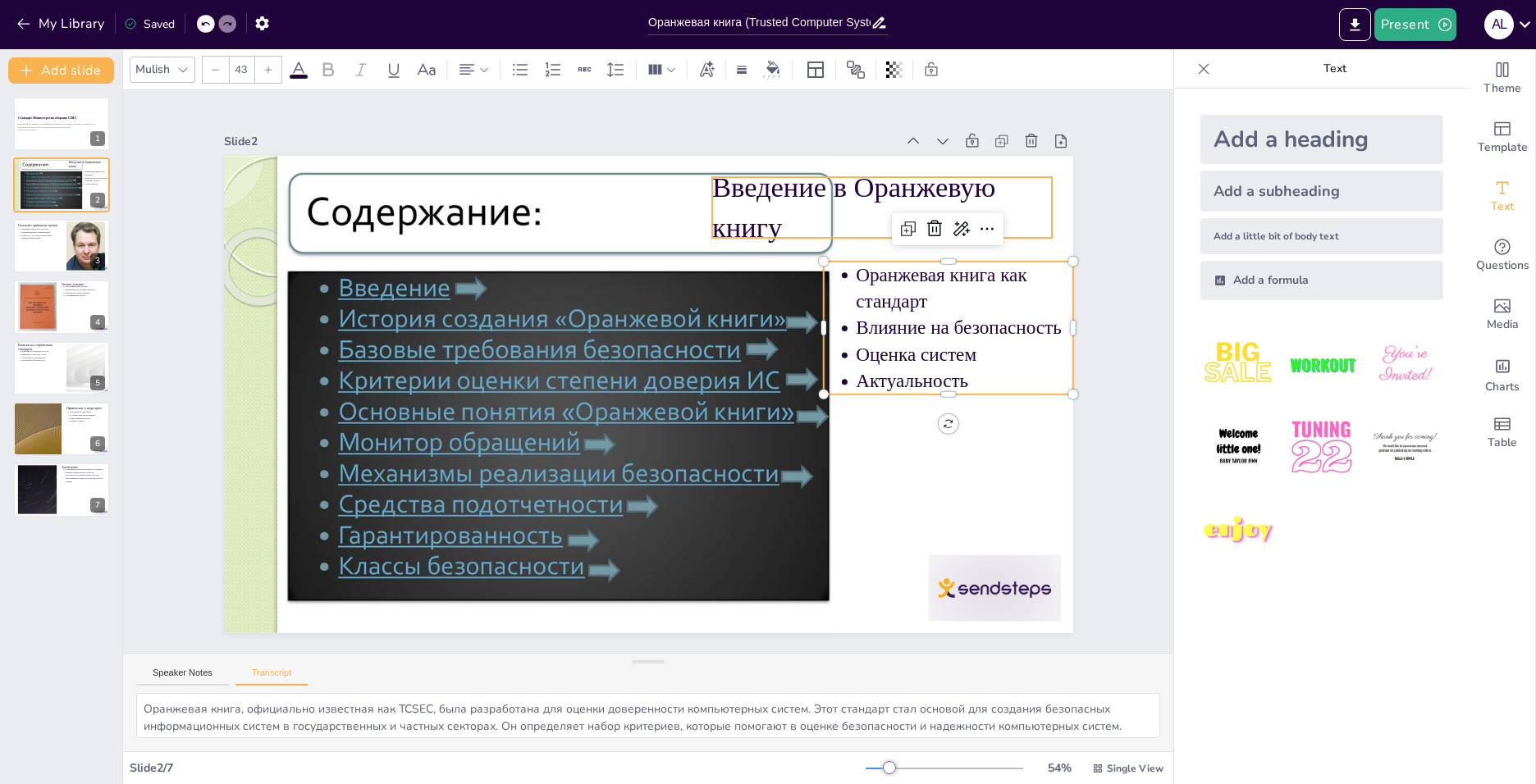
type input "64"
click at [852, 436] on p "Введение в Оранжевую книгу" at bounding box center [812, 605] width 79 height 340
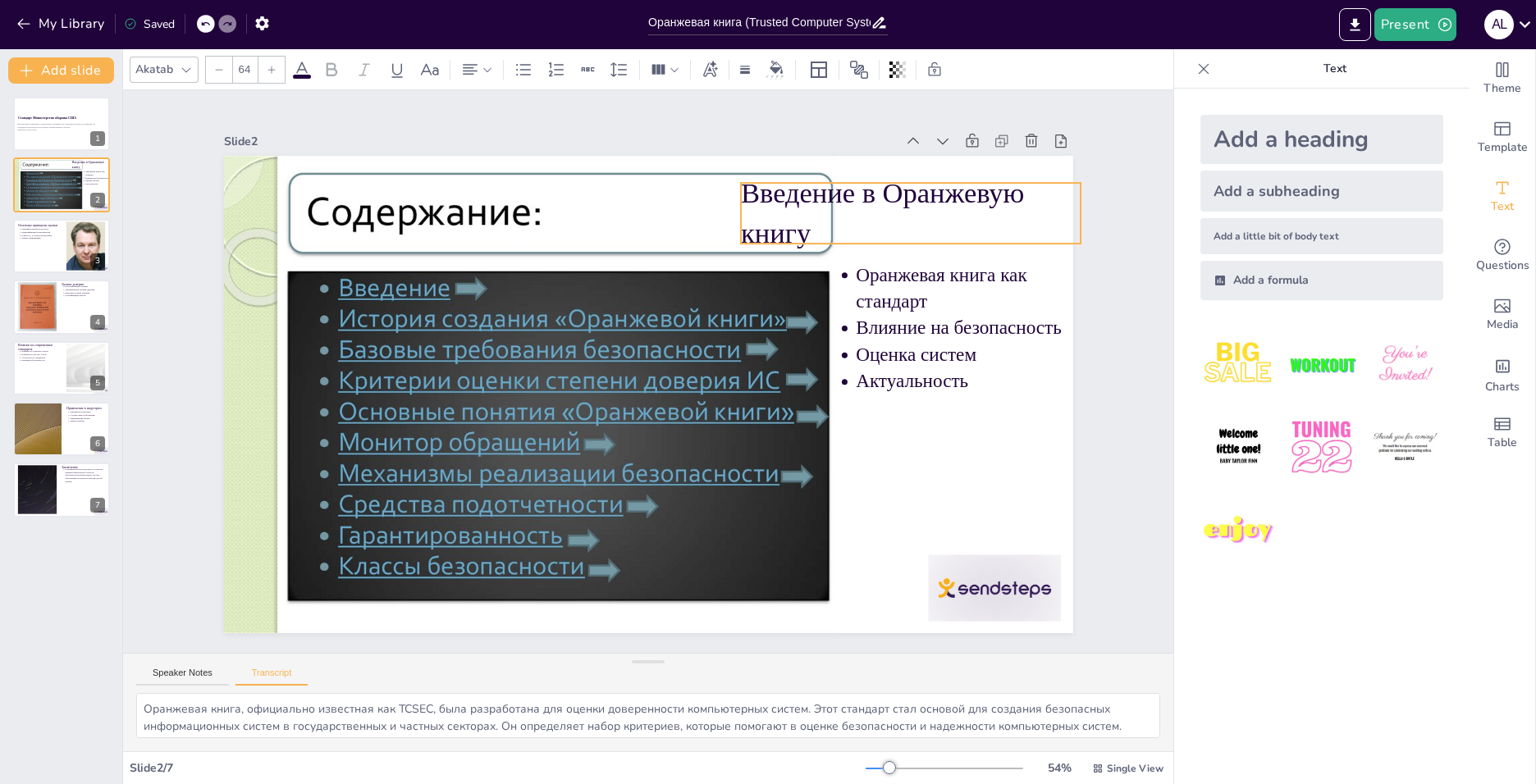
drag, startPoint x: 844, startPoint y: 183, endPoint x: 737, endPoint y: 202, distance: 108.7
click at [869, 307] on p "Введение в Оранжевую книгу" at bounding box center [941, 460] width 287 height 305
click at [721, 514] on p "Введение в Оранжевую книгу" at bounding box center [595, 667] width 287 height 305
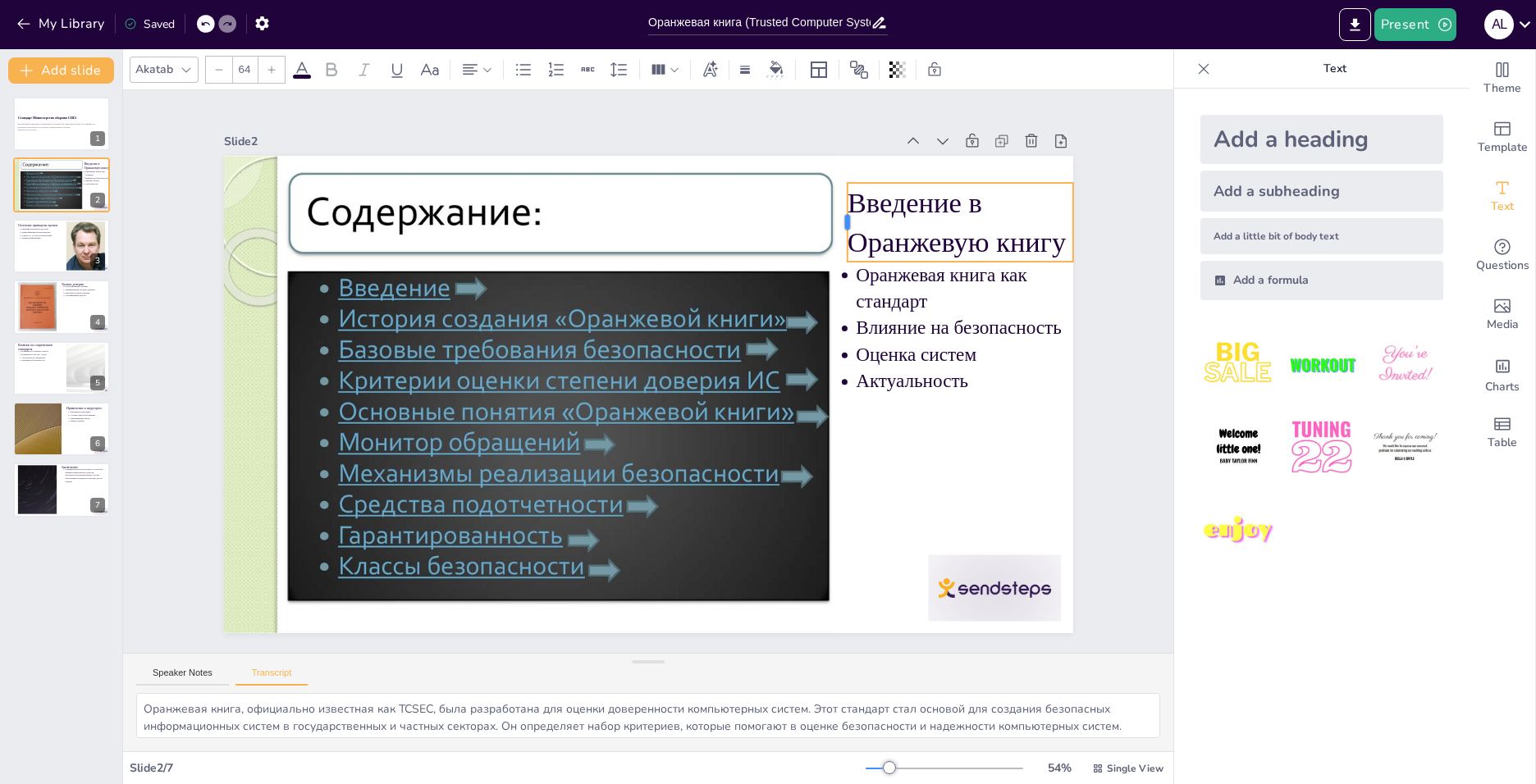
drag, startPoint x: 717, startPoint y: 207, endPoint x: 831, endPoint y: 209, distance: 114.0
click at [831, 490] on div at bounding box center [849, 508] width 79 height 37
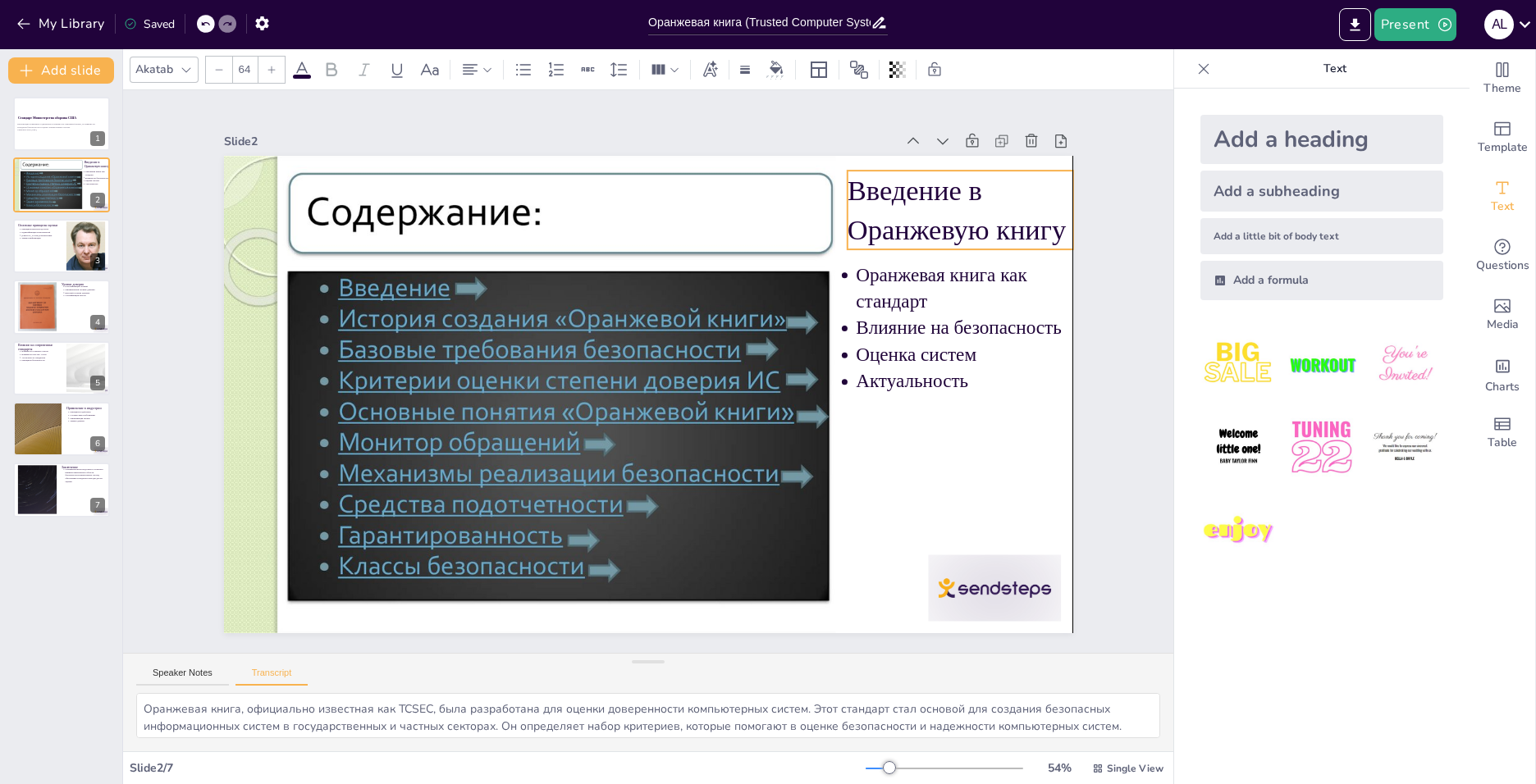
drag, startPoint x: 983, startPoint y: 178, endPoint x: 979, endPoint y: 166, distance: 12.6
click at [803, 591] on p "Введение в Оранжевую книгу" at bounding box center [741, 709] width 125 height 237
click at [201, 675] on button "Speaker Notes" at bounding box center [183, 676] width 93 height 18
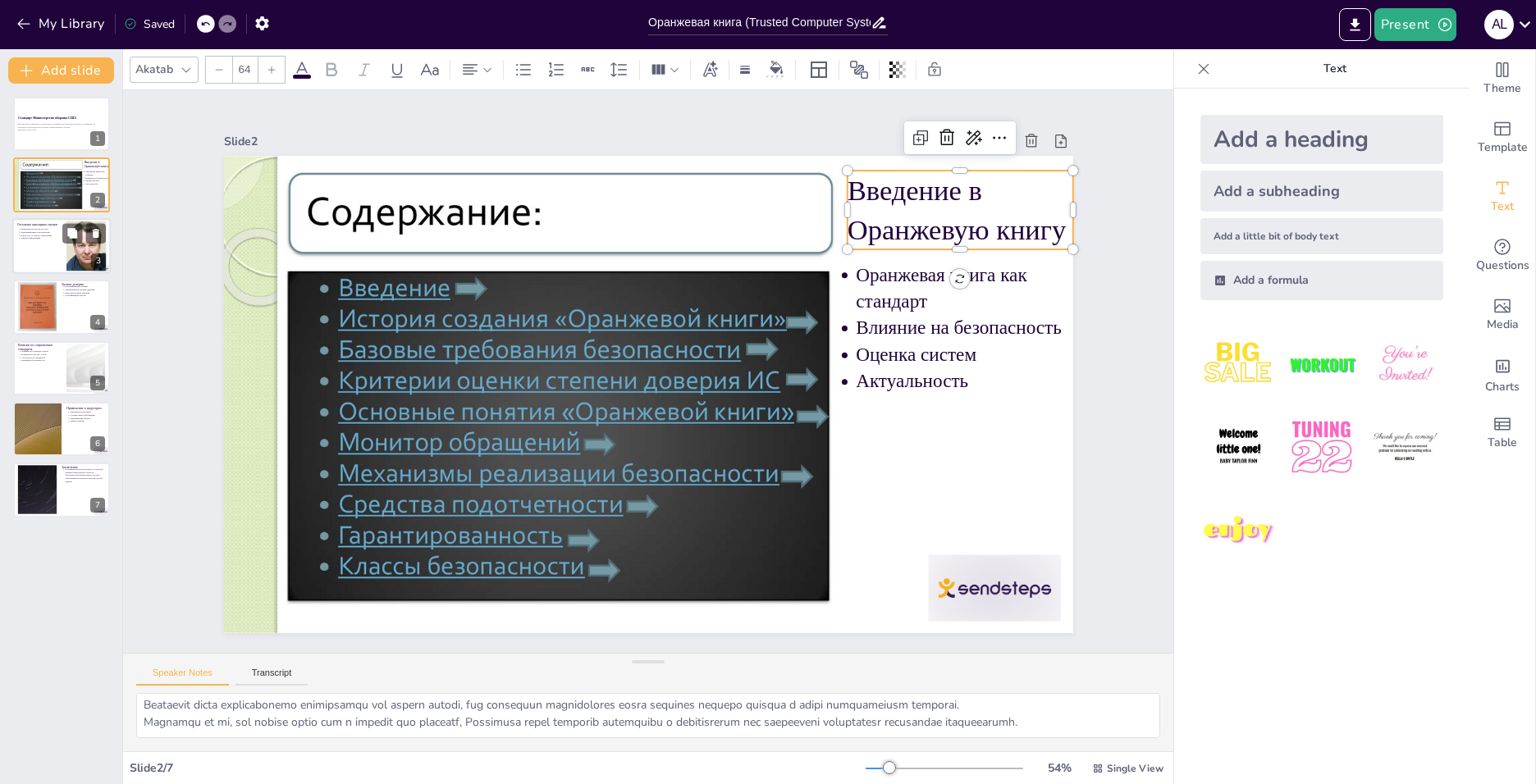
click at [59, 254] on div at bounding box center [61, 246] width 98 height 56
type textarea "Loremips dolorsi ametcons adipi el seddoeiu temporinc, utlaboree d Magnaaliq en…"
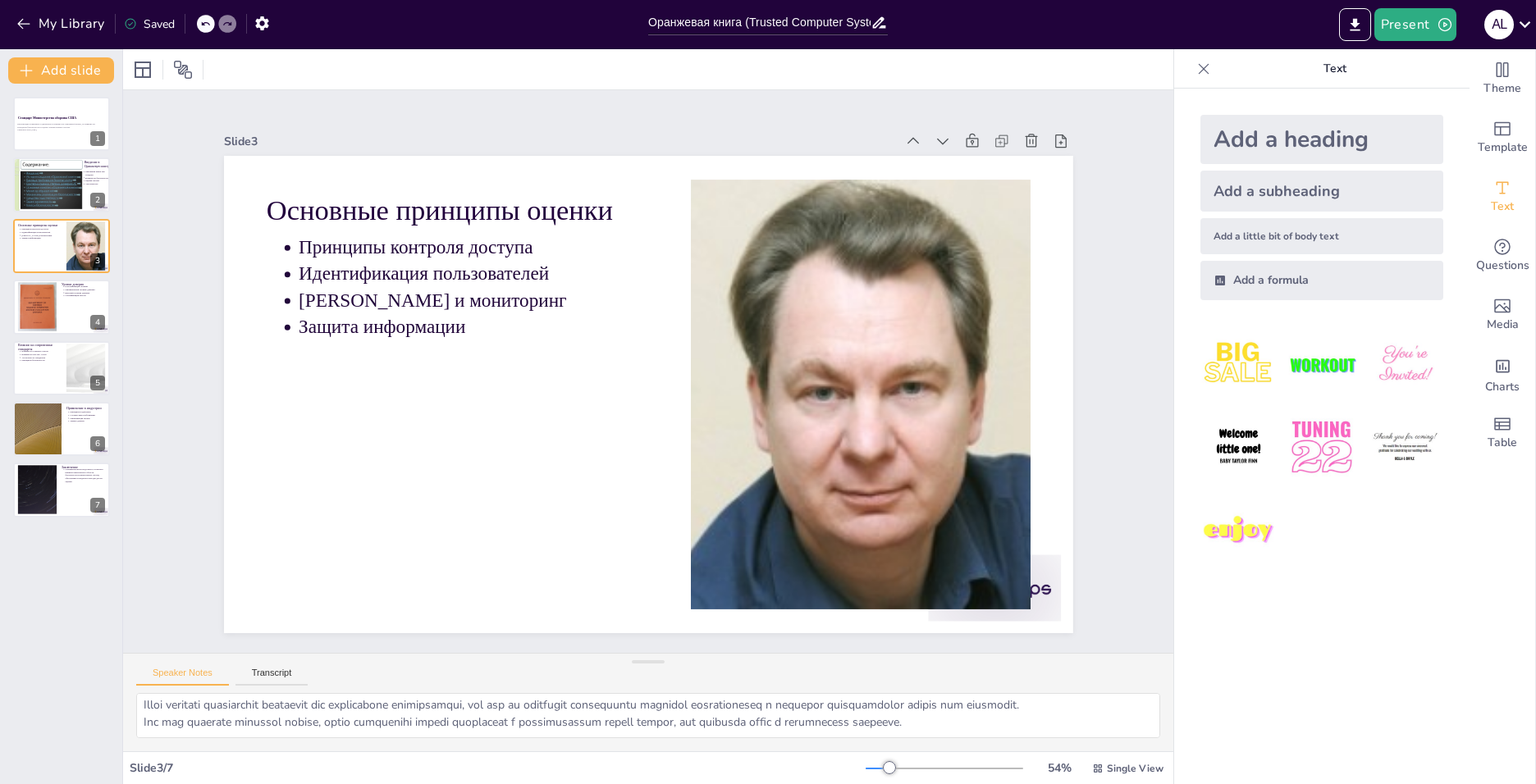
scroll to position [90, 0]
click at [278, 674] on button "Transcript" at bounding box center [271, 676] width 73 height 18
